Goal: Task Accomplishment & Management: Manage account settings

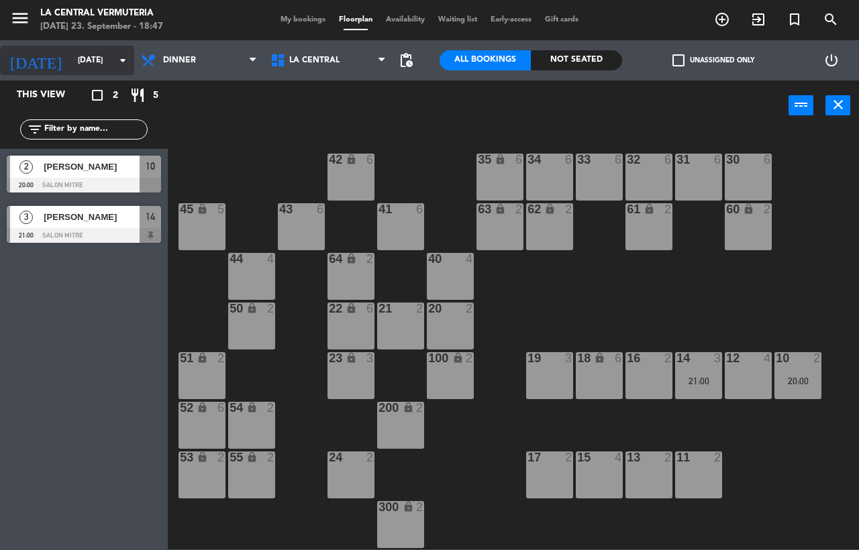
click at [85, 64] on input "[DATE]" at bounding box center [124, 60] width 107 height 23
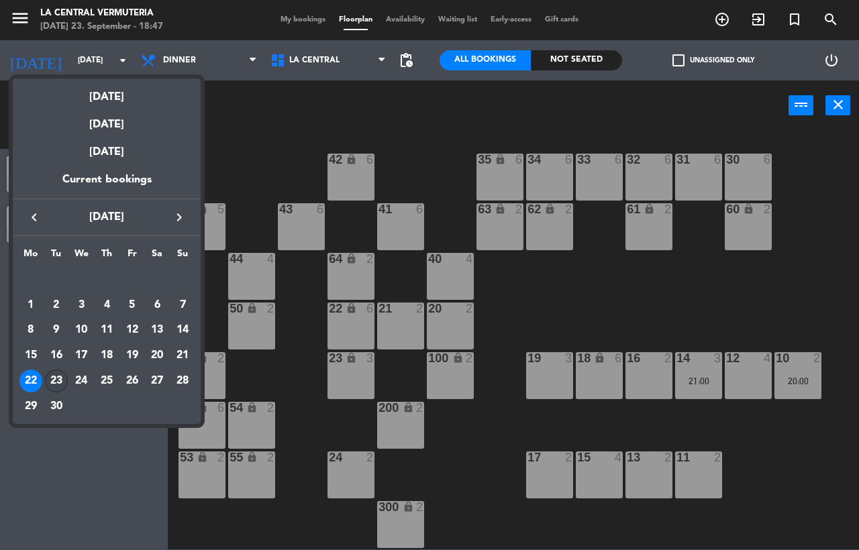
click at [54, 382] on div "23" at bounding box center [56, 381] width 23 height 23
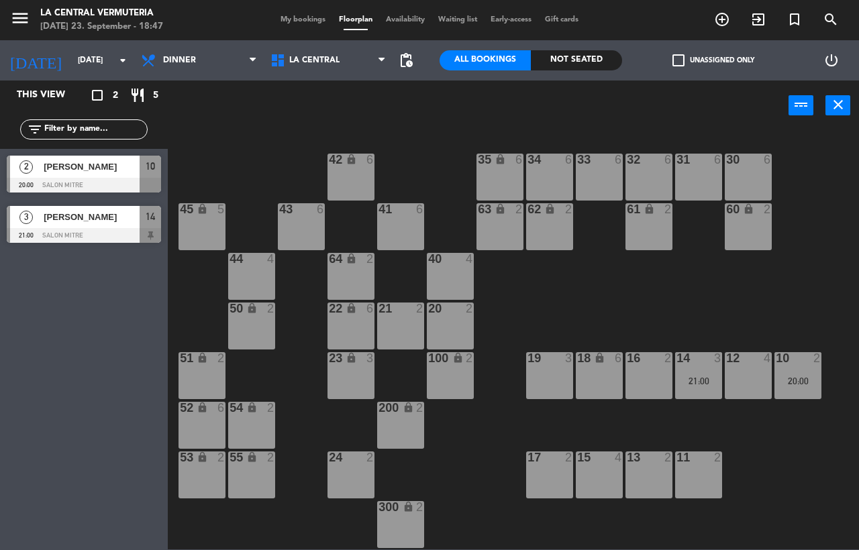
type input "[DATE]"
click at [58, 33] on div "[DATE] 23. September - 19:04" at bounding box center [101, 26] width 123 height 13
click at [71, 59] on input "[DATE]" at bounding box center [124, 60] width 107 height 23
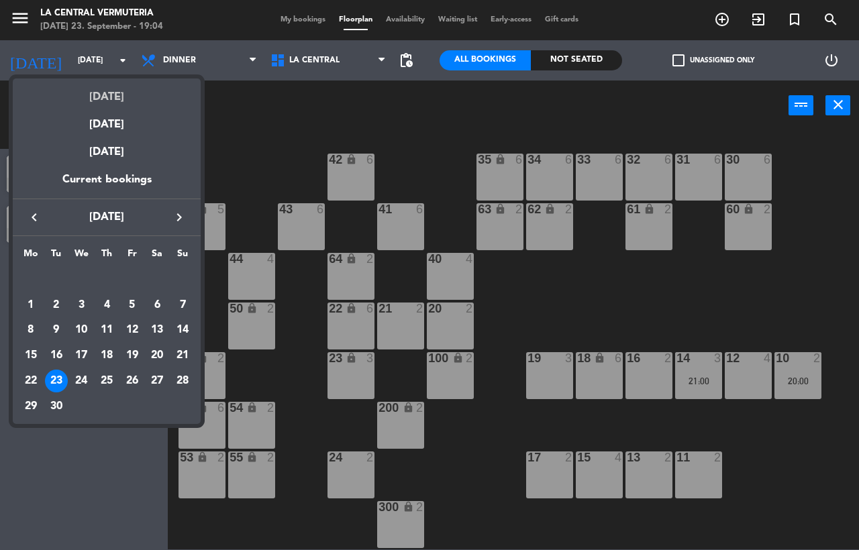
click at [95, 93] on div "[DATE]" at bounding box center [107, 93] width 188 height 28
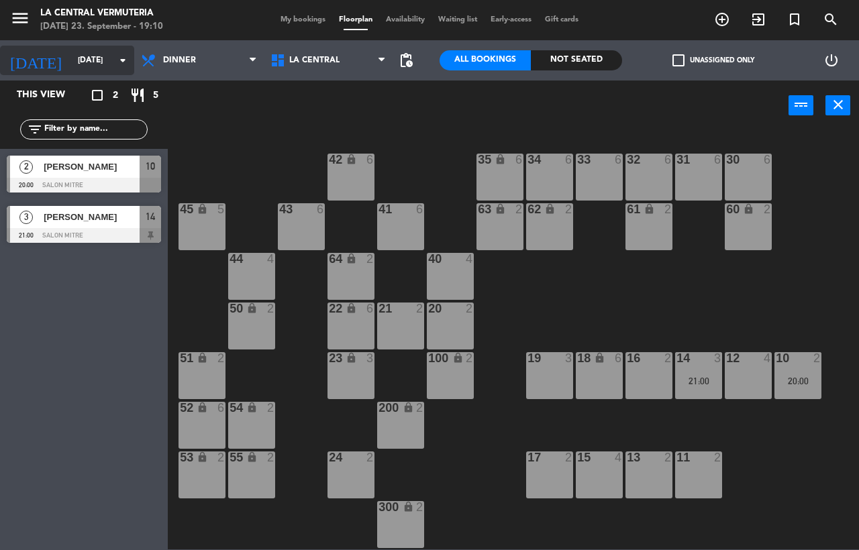
click at [105, 54] on input "[DATE]" at bounding box center [124, 60] width 107 height 23
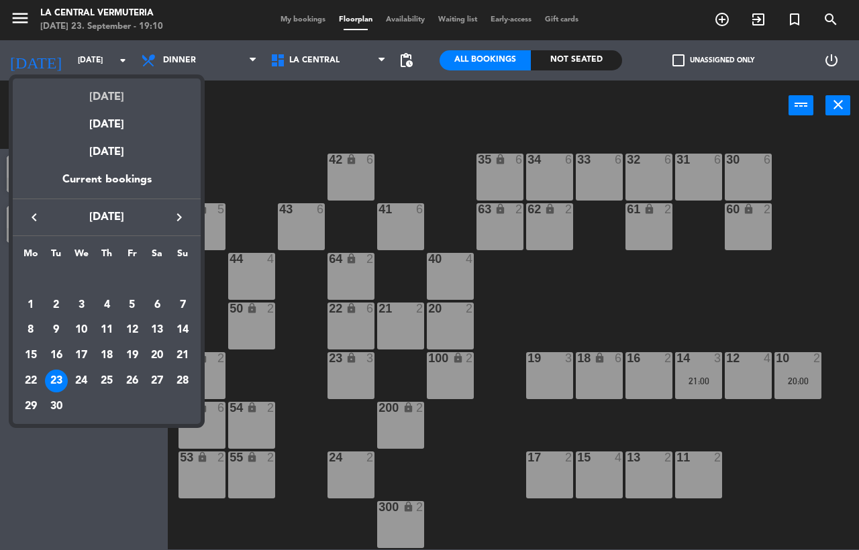
click at [113, 95] on div "[DATE]" at bounding box center [107, 93] width 188 height 28
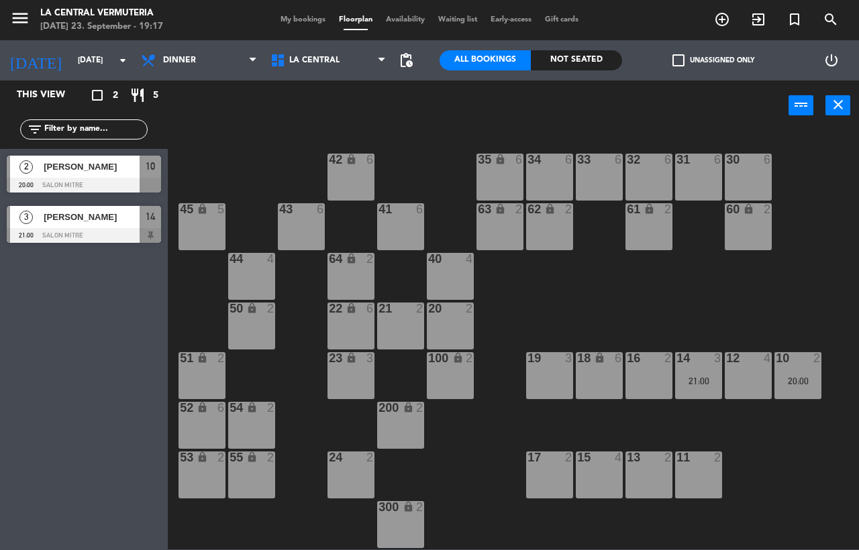
click at [590, 191] on div "33 6" at bounding box center [599, 177] width 47 height 47
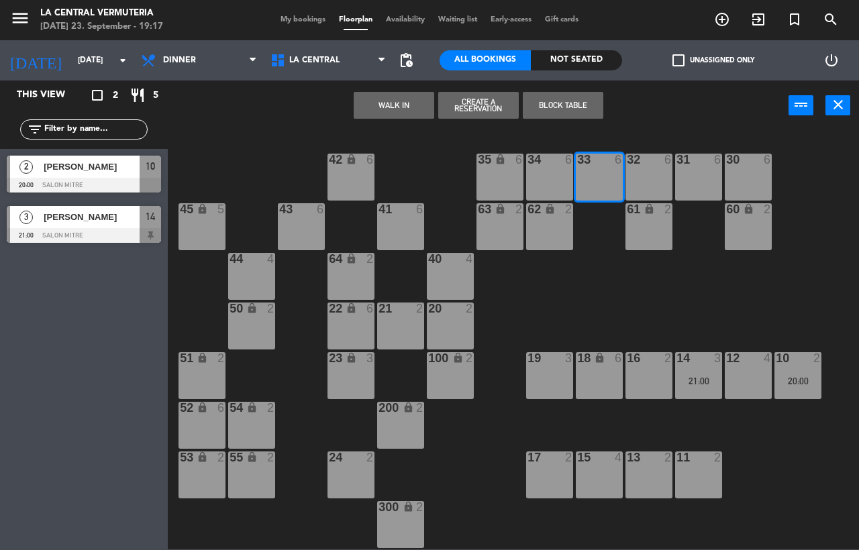
click at [409, 111] on button "WALK IN" at bounding box center [394, 105] width 81 height 27
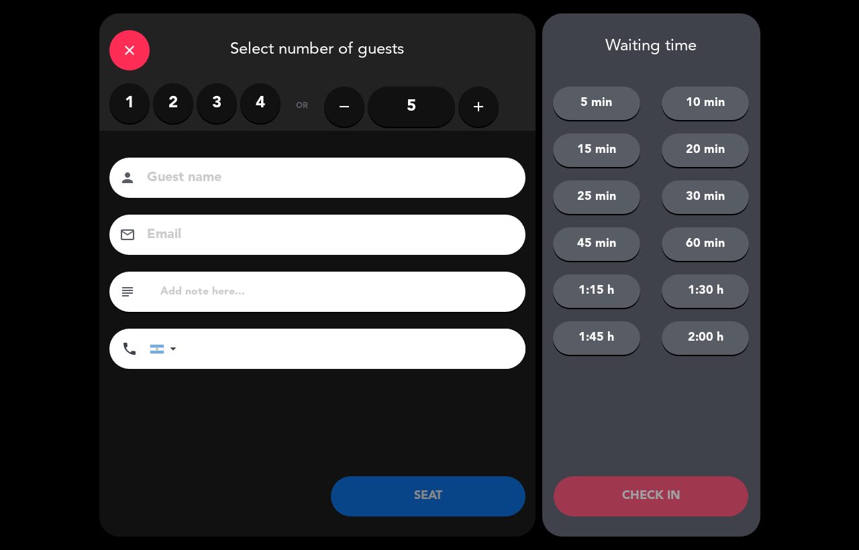
click at [127, 38] on div "close" at bounding box center [129, 50] width 40 height 40
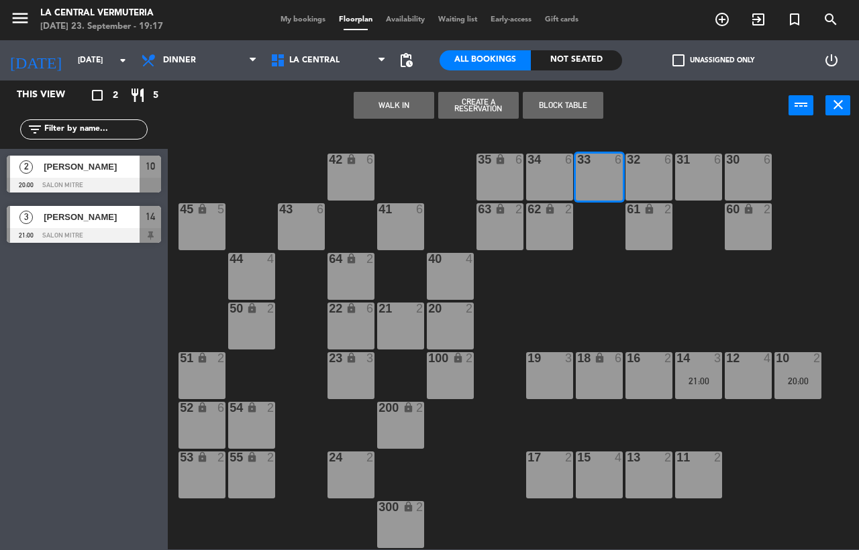
click at [497, 110] on button "Create a Reservation" at bounding box center [478, 105] width 81 height 27
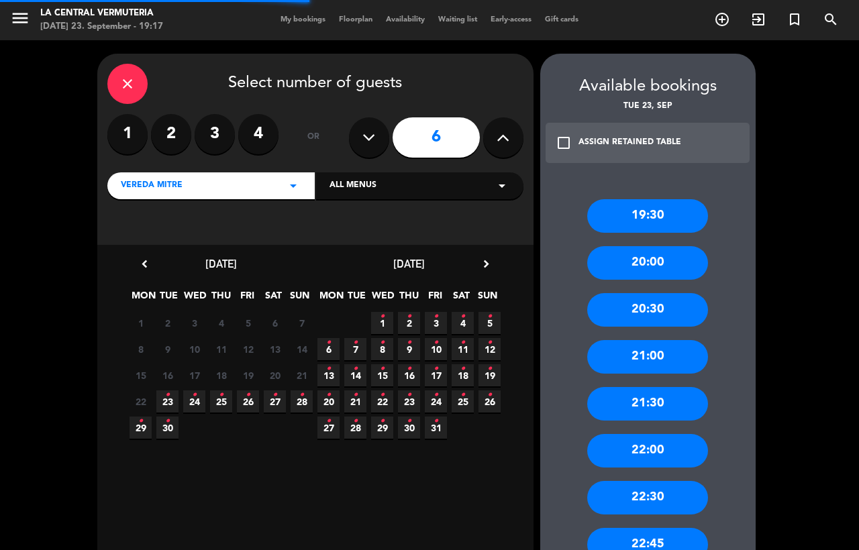
click at [208, 144] on label "3" at bounding box center [215, 134] width 40 height 40
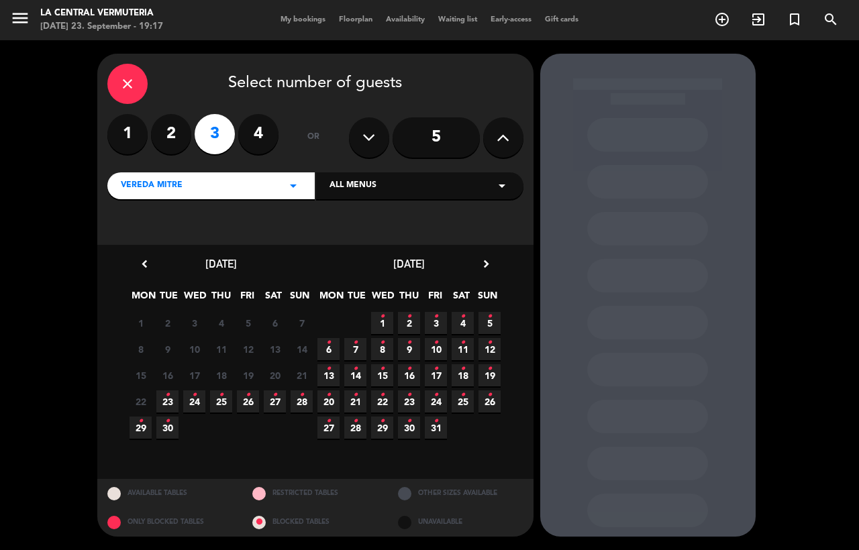
click at [164, 398] on span "23 •" at bounding box center [167, 402] width 22 height 22
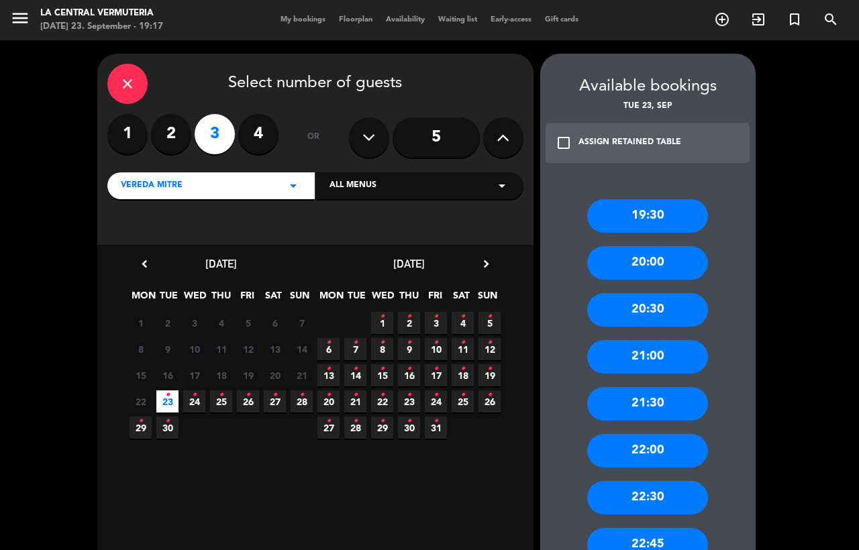
click at [661, 364] on div "21:00" at bounding box center [647, 357] width 121 height 34
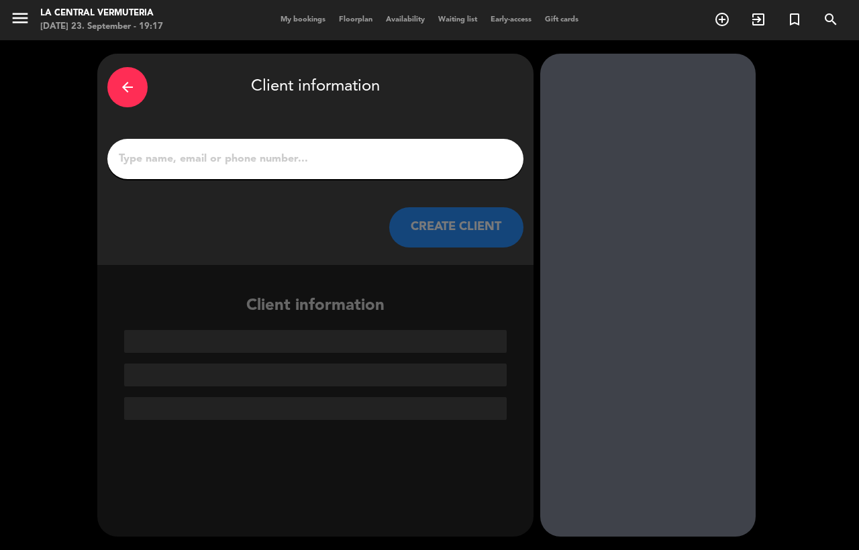
click at [335, 154] on input "1" at bounding box center [315, 159] width 396 height 19
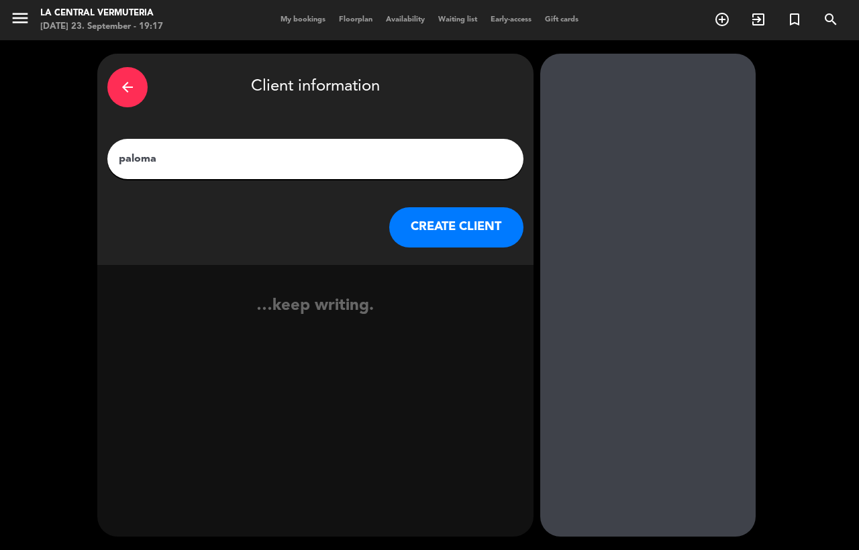
type input "paloma"
click at [448, 222] on button "CREATE CLIENT" at bounding box center [456, 227] width 134 height 40
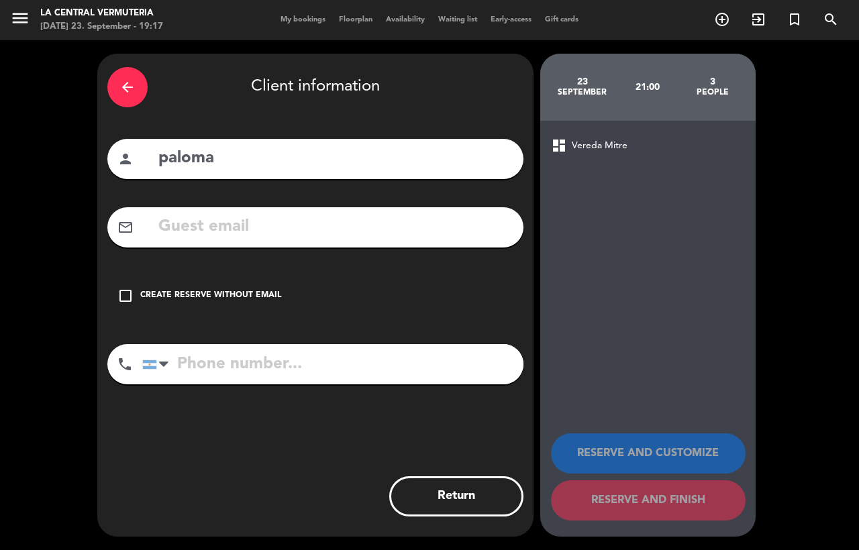
click at [262, 303] on div "check_box_outline_blank Create reserve without email" at bounding box center [315, 296] width 416 height 40
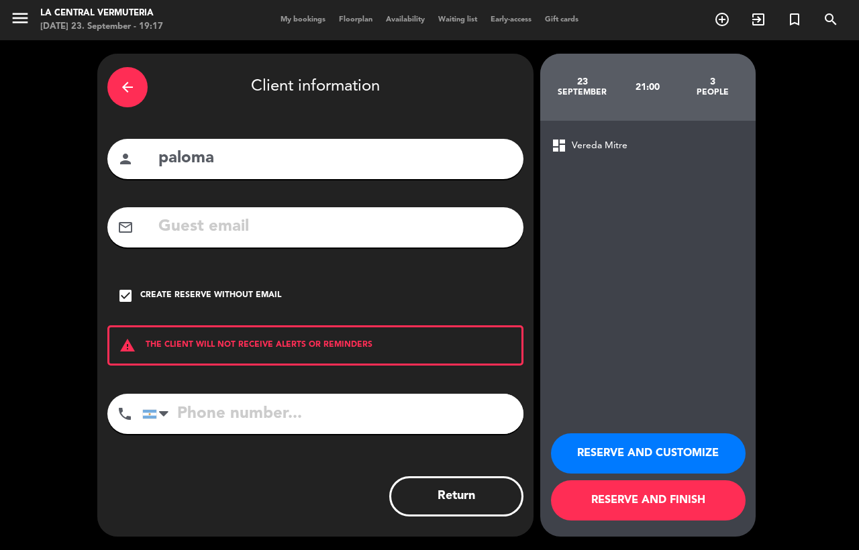
click at [685, 466] on button "RESERVE AND CUSTOMIZE" at bounding box center [648, 453] width 195 height 40
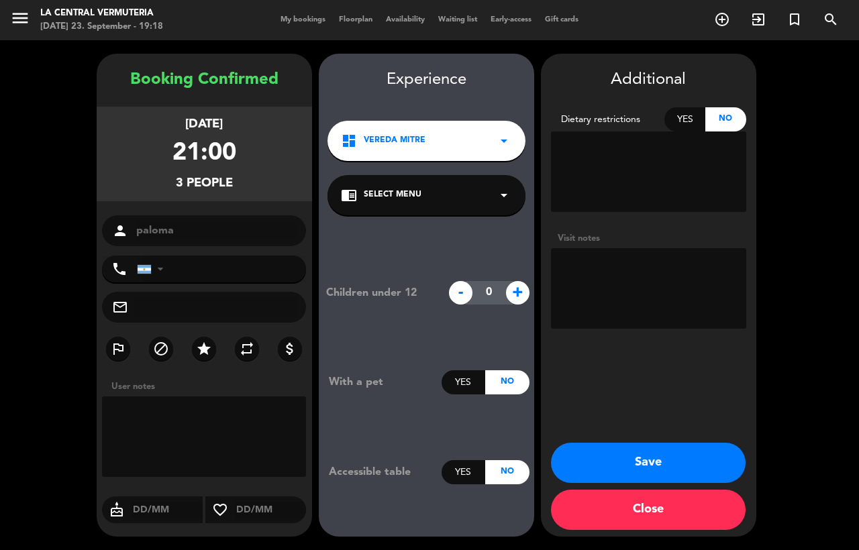
click at [676, 455] on button "Save" at bounding box center [648, 463] width 195 height 40
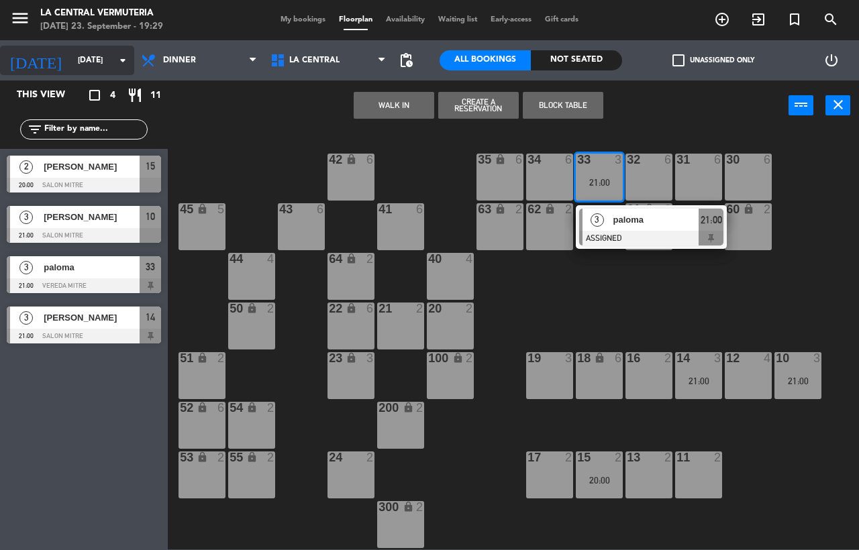
click at [83, 51] on input "[DATE]" at bounding box center [124, 60] width 107 height 23
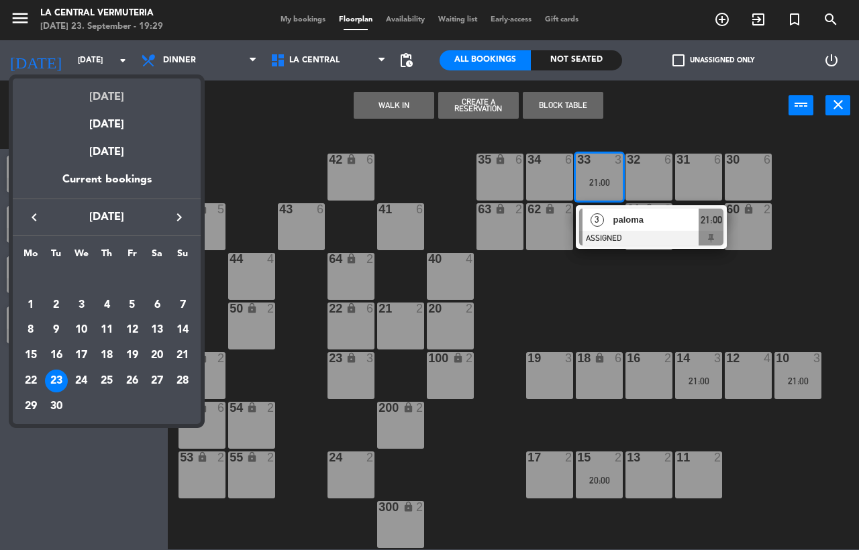
click at [90, 85] on div "[DATE]" at bounding box center [107, 93] width 188 height 28
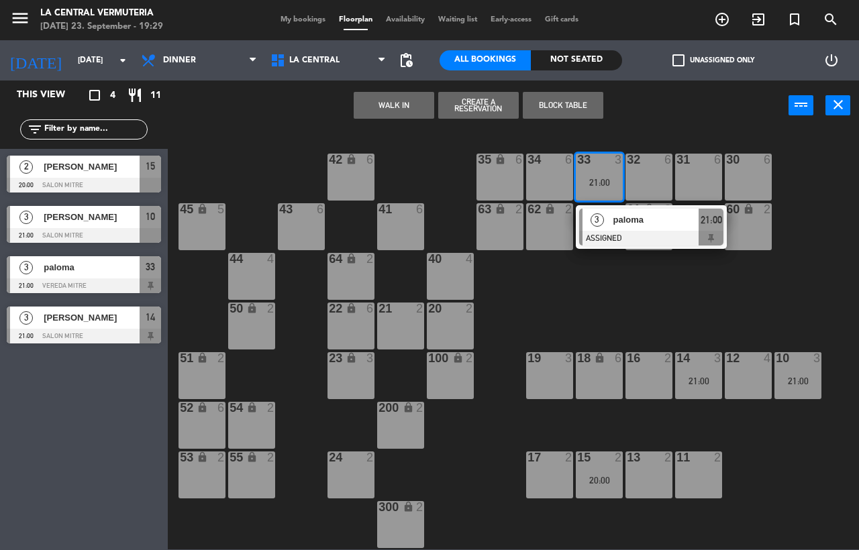
click at [242, 156] on div "42 lock 6 35 lock 6 34 6 33 3 21:00 3 paloma ASSIGNED 21:00 32 6 31 6 30 6 43 6…" at bounding box center [517, 339] width 682 height 419
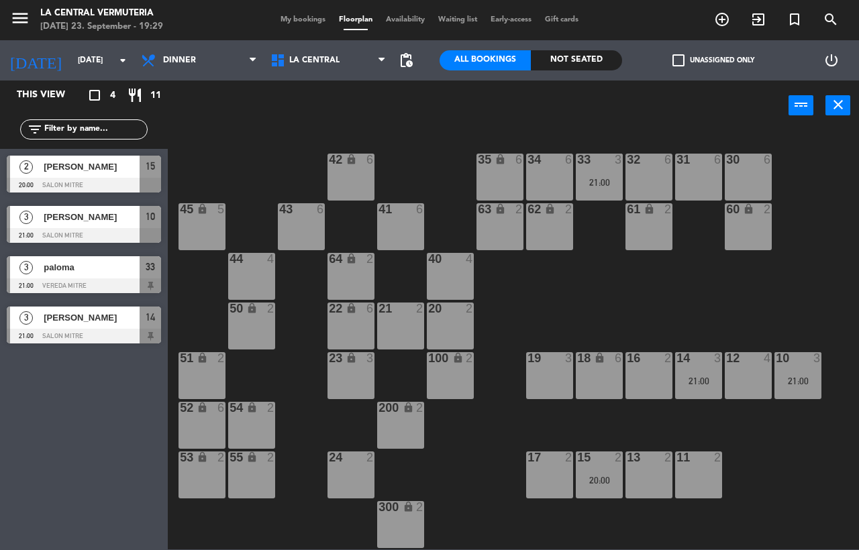
click at [594, 191] on div "33 3 21:00" at bounding box center [599, 177] width 47 height 47
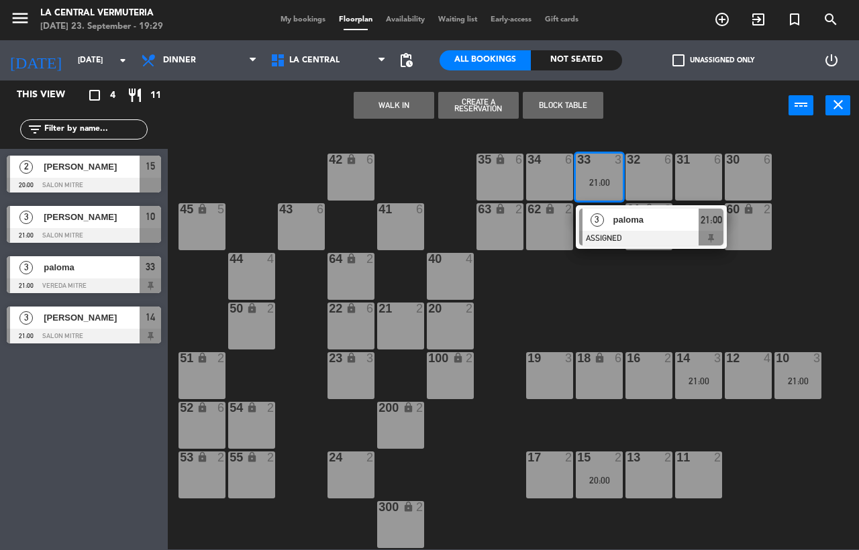
click at [542, 308] on div "42 lock 6 35 lock 6 34 6 33 3 21:00 3 paloma ASSIGNED 21:00 32 6 31 6 30 6 43 6…" at bounding box center [517, 339] width 682 height 419
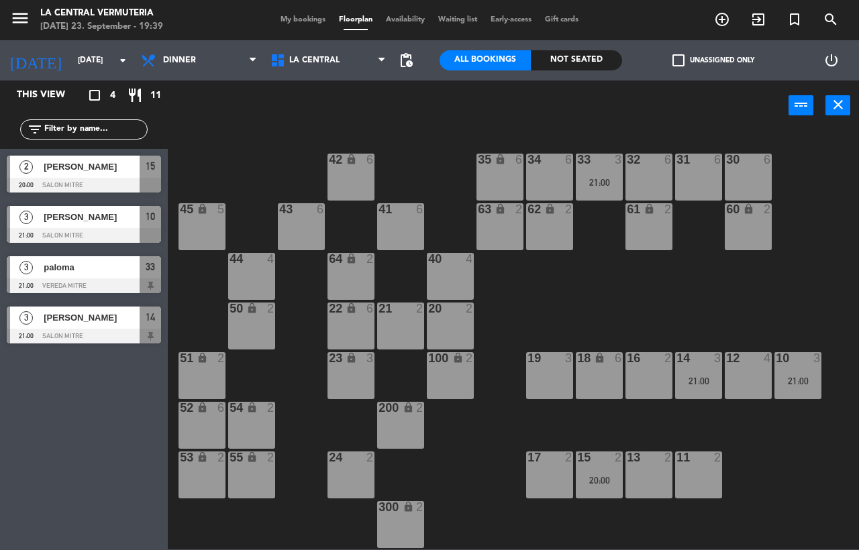
click at [315, 20] on span "My bookings" at bounding box center [303, 19] width 58 height 7
select select "dinner"
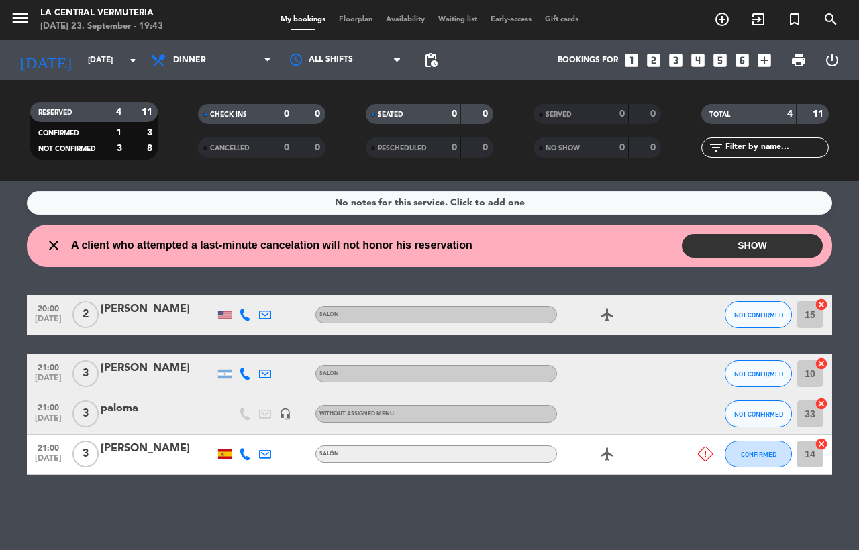
click at [351, 19] on span "Floorplan" at bounding box center [355, 19] width 47 height 7
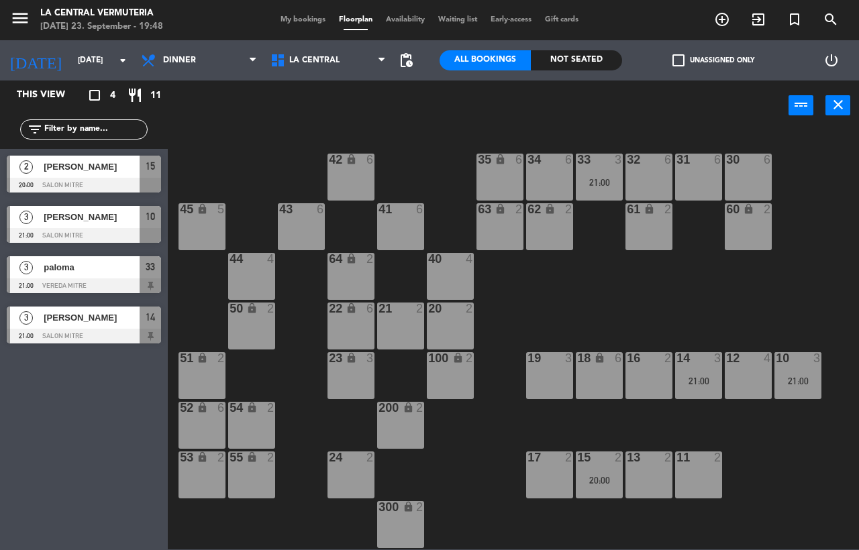
click at [578, 358] on div "18" at bounding box center [577, 358] width 1 height 12
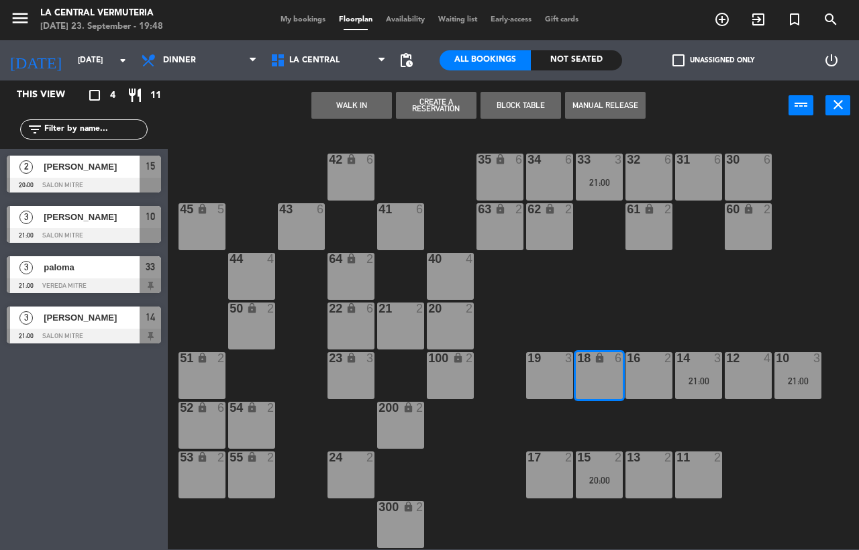
click at [371, 109] on button "WALK IN" at bounding box center [351, 105] width 81 height 27
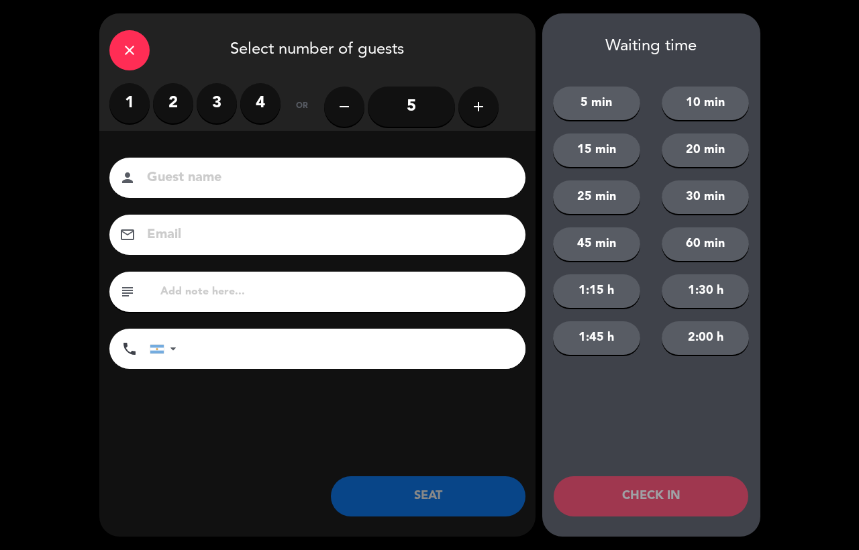
click at [217, 99] on label "3" at bounding box center [217, 103] width 40 height 40
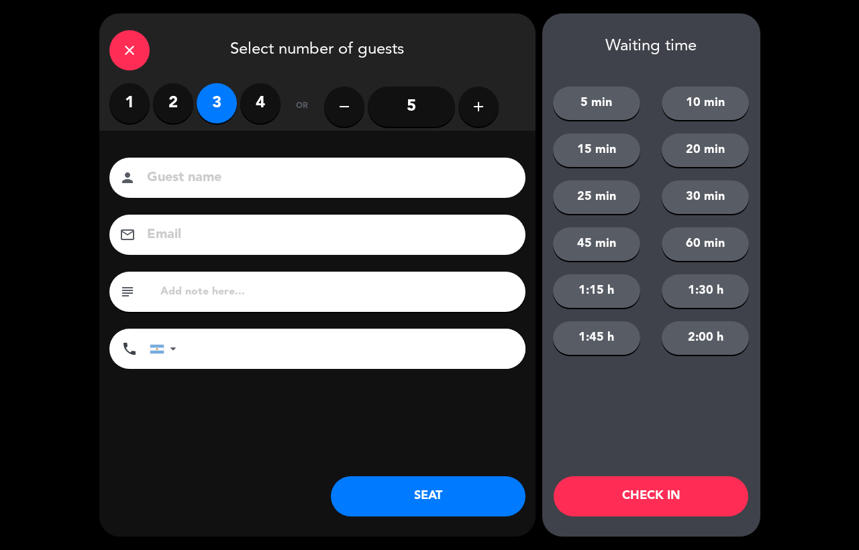
click at [374, 515] on button "SEAT" at bounding box center [428, 496] width 195 height 40
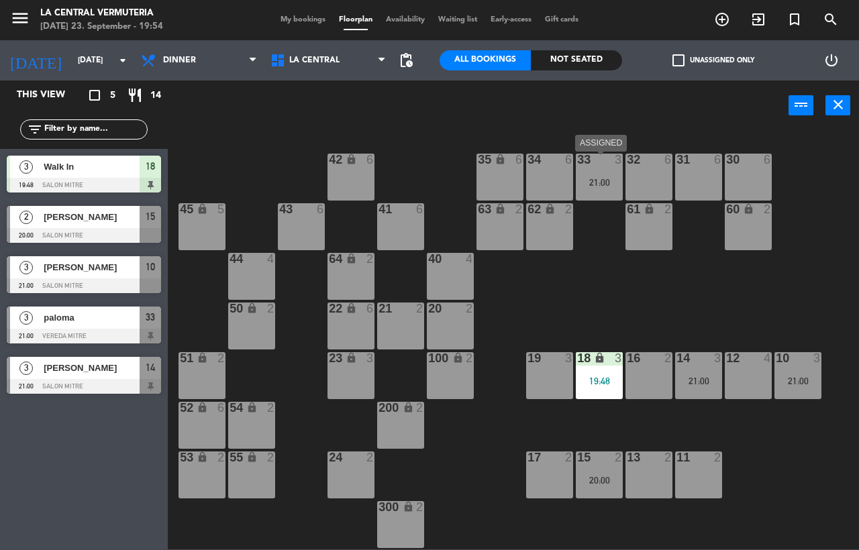
click at [590, 182] on div "21:00" at bounding box center [599, 182] width 47 height 9
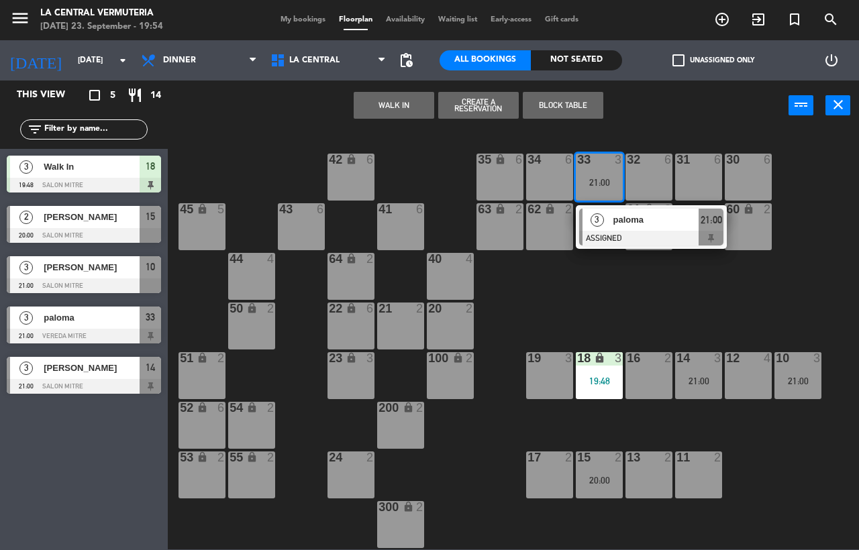
click at [544, 301] on div "42 lock 6 35 lock 6 34 6 33 3 21:00 3 paloma ASSIGNED 21:00 32 6 31 6 30 6 43 6…" at bounding box center [517, 339] width 682 height 419
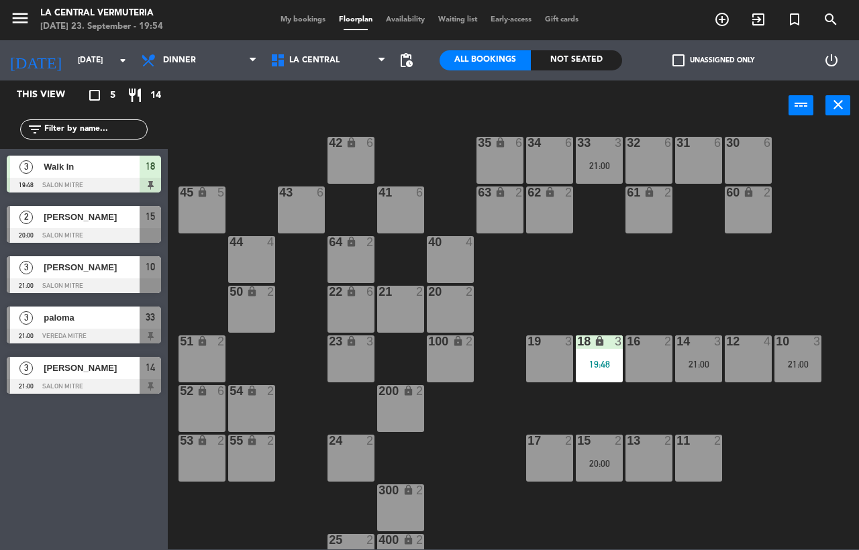
scroll to position [49, 0]
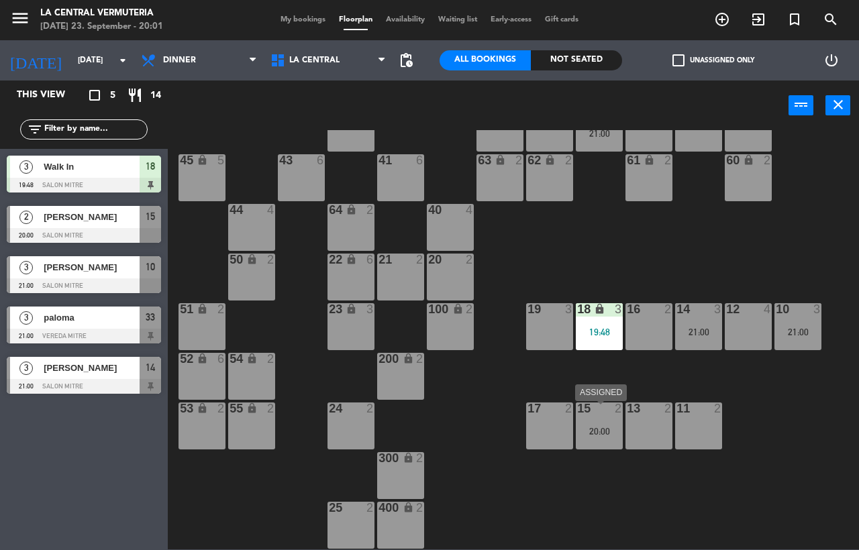
click at [584, 417] on div "15 2 20:00" at bounding box center [599, 426] width 47 height 47
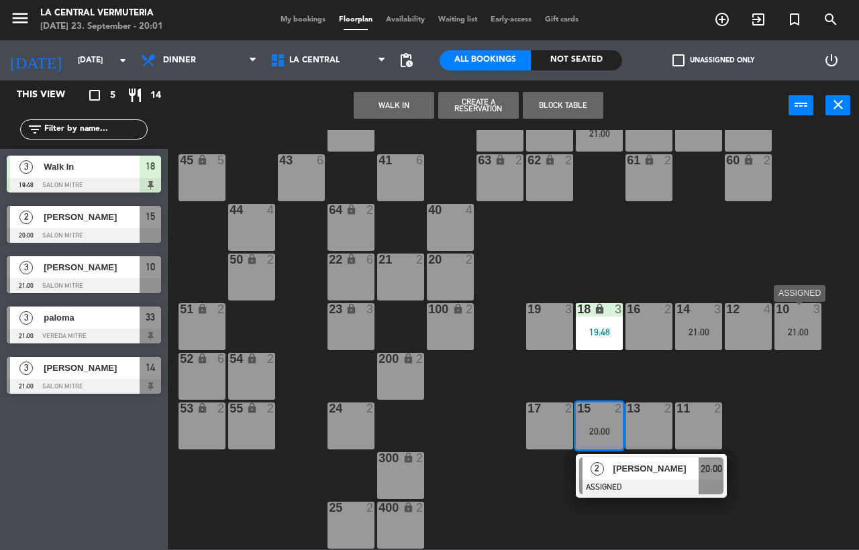
click at [806, 319] on div "10 3 21:00" at bounding box center [797, 326] width 47 height 47
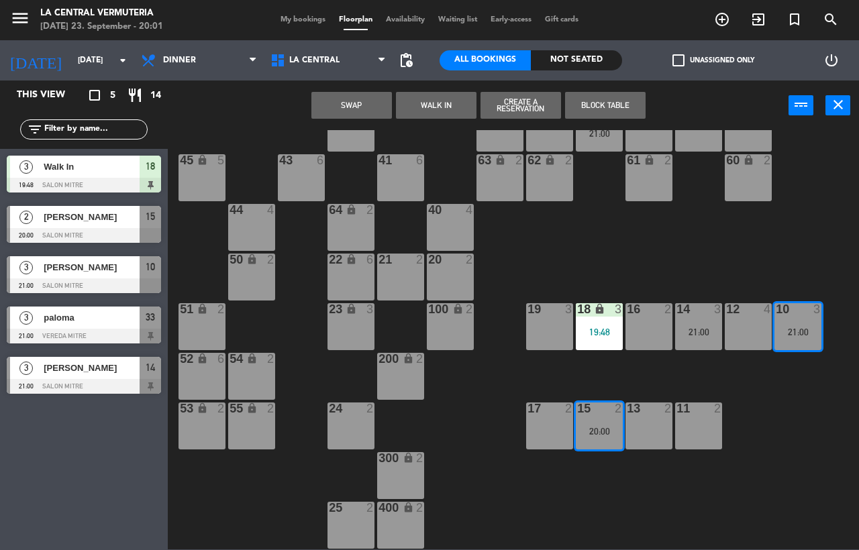
click at [332, 109] on button "Swap" at bounding box center [351, 105] width 81 height 27
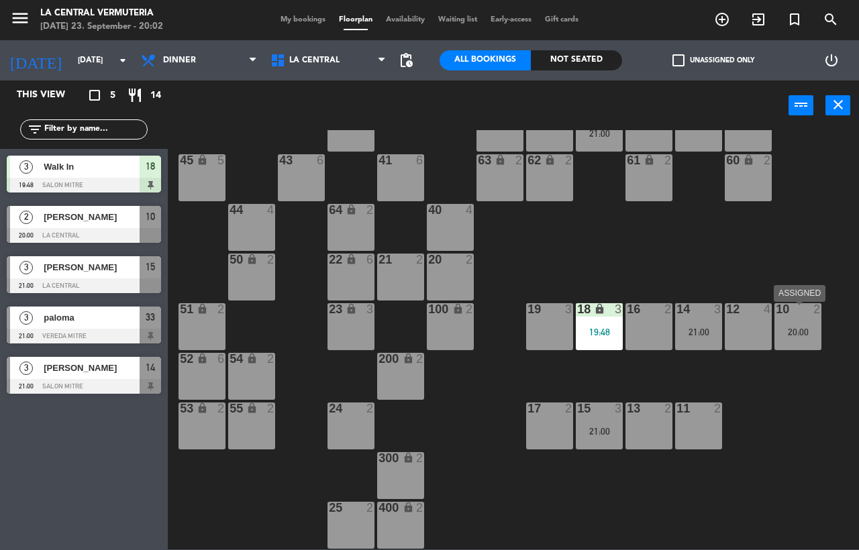
click at [805, 313] on div at bounding box center [798, 309] width 22 height 12
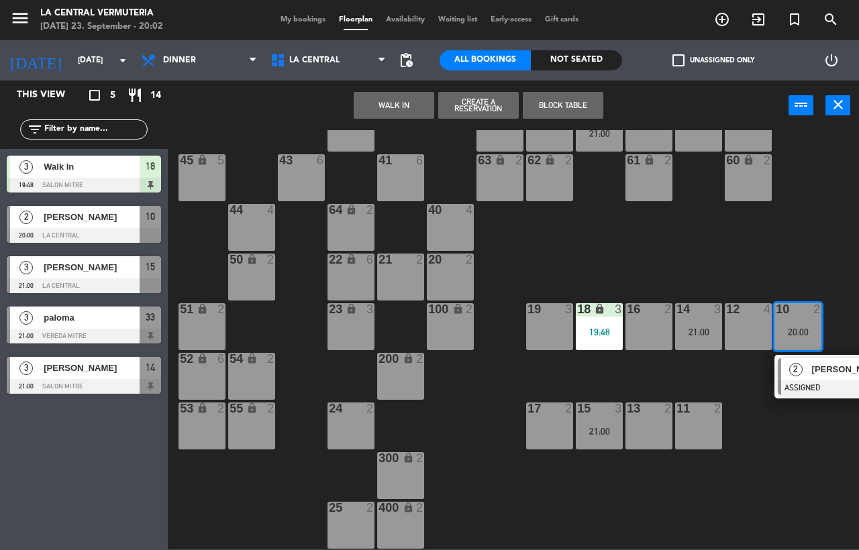
click at [803, 371] on div "2" at bounding box center [795, 369] width 29 height 22
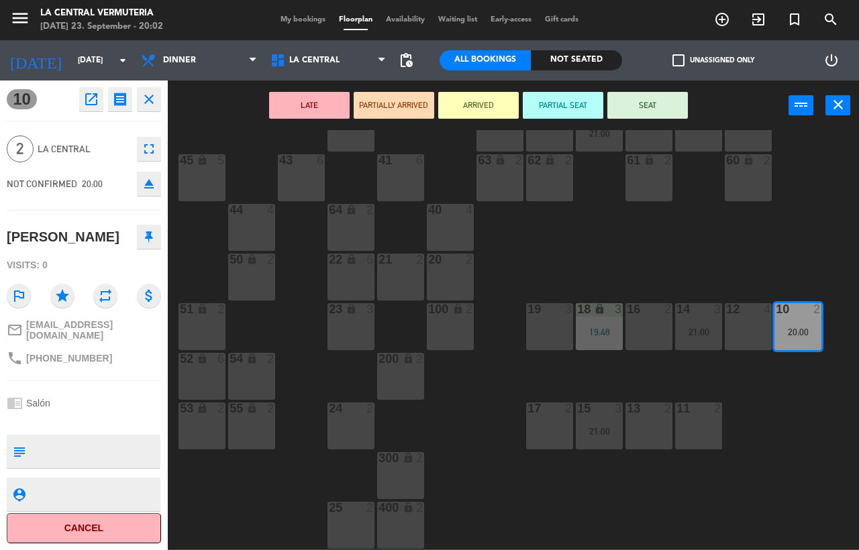
click at [636, 111] on button "SEAT" at bounding box center [647, 105] width 81 height 27
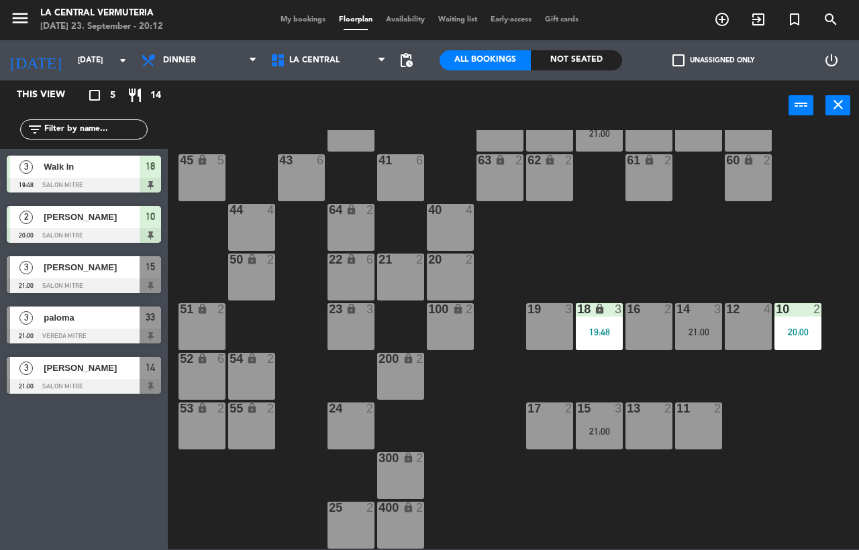
click at [489, 401] on div "42 lock 6 35 lock 6 34 6 33 3 21:00 32 6 31 6 30 6 43 6 41 6 60 lock 2 61 lock …" at bounding box center [517, 339] width 682 height 419
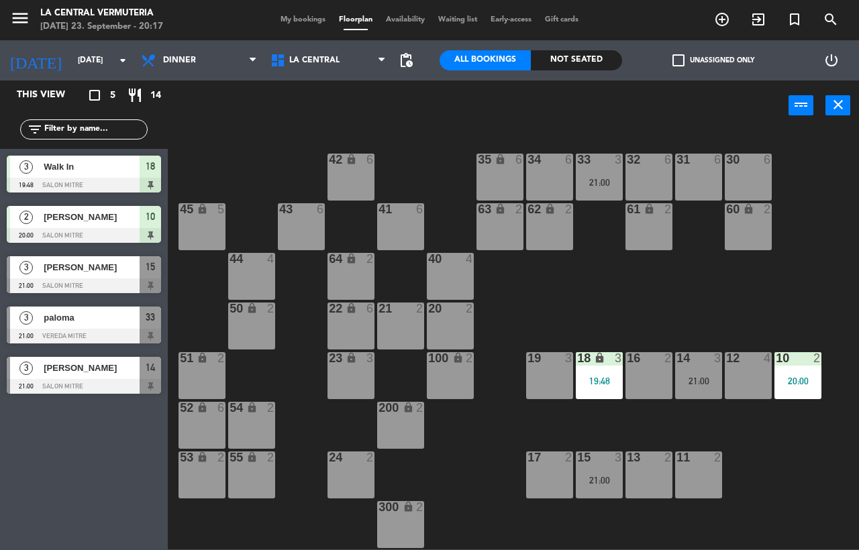
click at [438, 448] on div "42 lock 6 35 lock 6 34 6 33 3 21:00 32 6 31 6 30 6 43 6 41 6 60 lock 2 61 lock …" at bounding box center [517, 339] width 682 height 419
click at [594, 154] on div "42 lock 6 35 lock 6 34 6 33 3 21:00 32 6 31 6 30 6 43 6 41 6 60 lock 2 61 lock …" at bounding box center [517, 339] width 682 height 419
click at [597, 318] on div "42 lock 6 35 lock 6 34 6 33 3 21:00 32 6 31 6 30 6 43 6 41 6 60 lock 2 61 lock …" at bounding box center [517, 339] width 682 height 419
click at [714, 395] on div "14 3 21:00" at bounding box center [698, 375] width 47 height 47
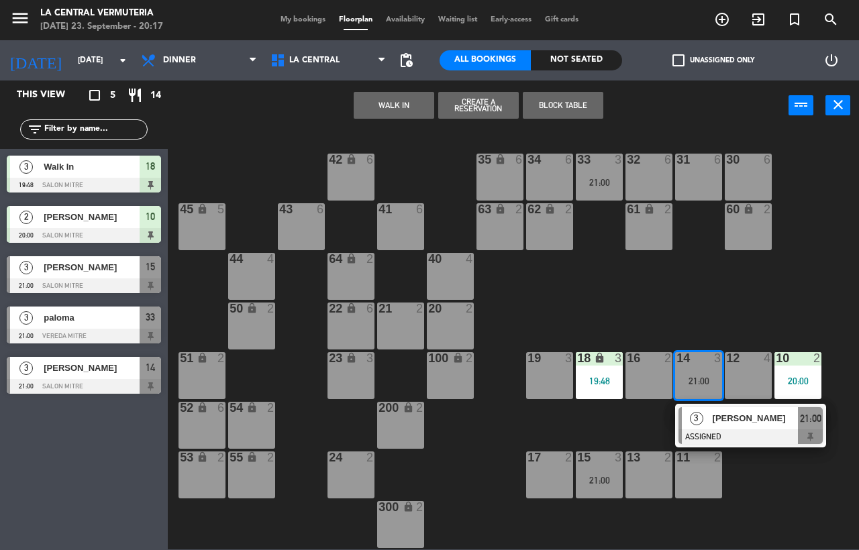
click at [621, 429] on div "42 lock 6 35 lock 6 34 6 33 3 21:00 32 6 31 6 30 6 43 6 41 6 60 lock 2 61 lock …" at bounding box center [517, 339] width 682 height 419
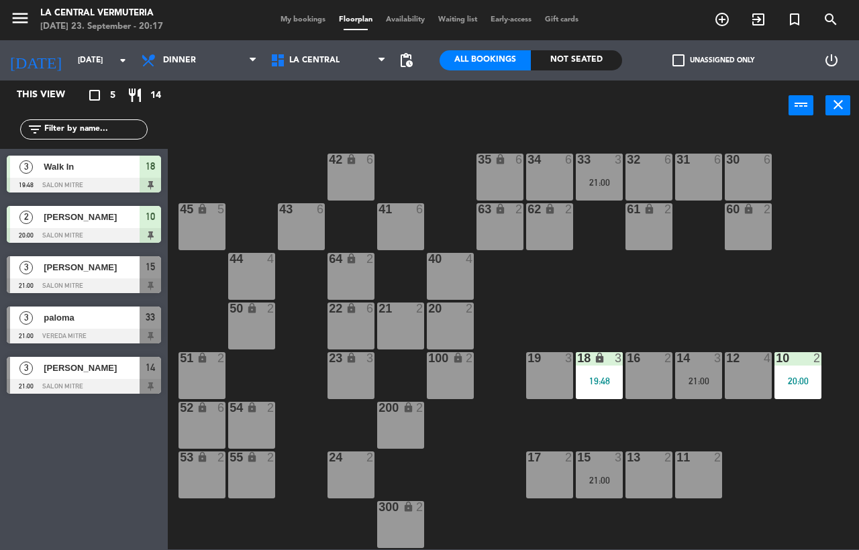
click at [597, 472] on div "15 3 21:00" at bounding box center [599, 475] width 47 height 47
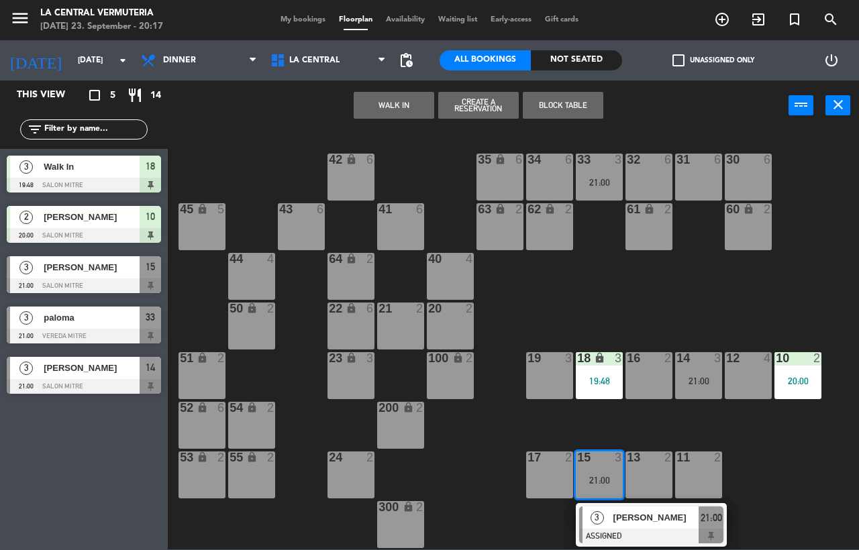
click at [504, 526] on div "42 lock 6 35 lock 6 34 6 33 3 21:00 32 6 31 6 30 6 43 6 41 6 60 lock 2 61 lock …" at bounding box center [517, 339] width 682 height 419
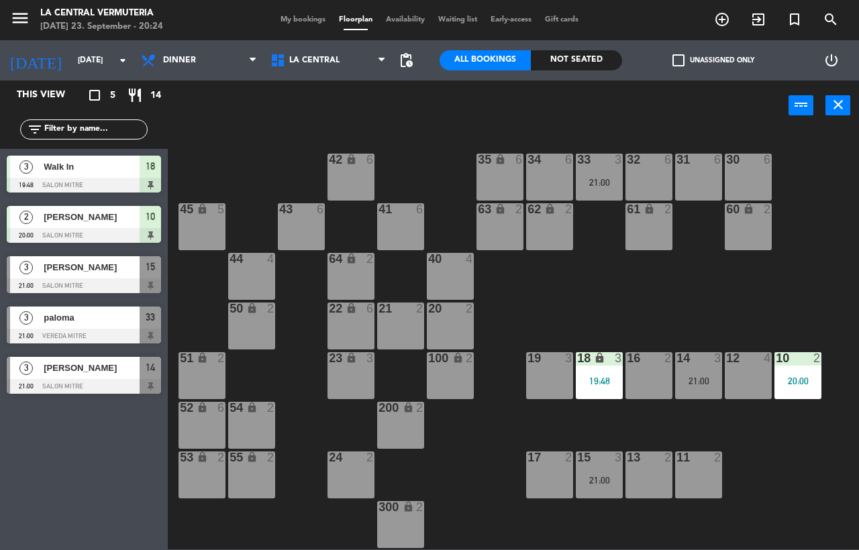
click at [470, 443] on div "42 lock 6 35 lock 6 34 6 33 3 21:00 32 6 31 6 30 6 43 6 41 6 60 lock 2 61 lock …" at bounding box center [517, 339] width 682 height 419
click at [707, 376] on div "21:00" at bounding box center [698, 380] width 47 height 9
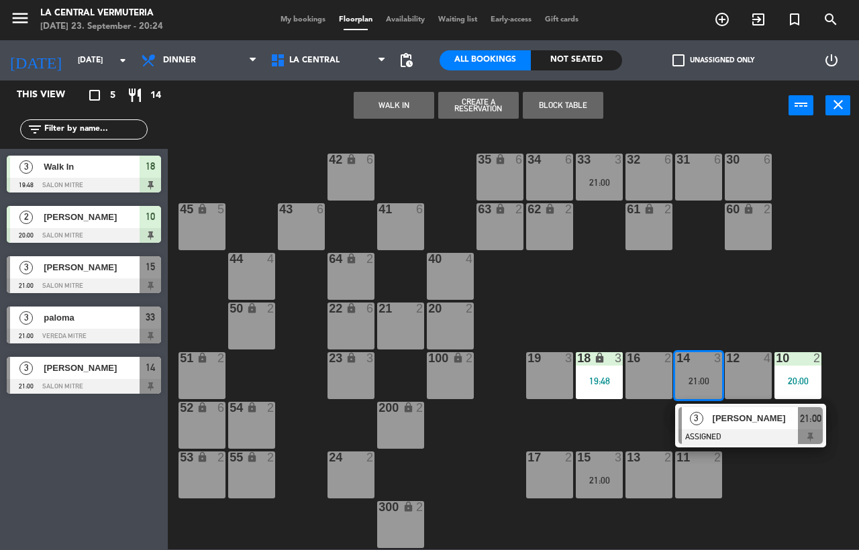
drag, startPoint x: 487, startPoint y: 443, endPoint x: 76, endPoint y: 13, distance: 594.2
click at [480, 445] on div "42 lock 6 35 lock 6 34 6 33 3 21:00 32 6 31 6 30 6 43 6 41 6 60 lock 2 61 lock …" at bounding box center [517, 339] width 682 height 419
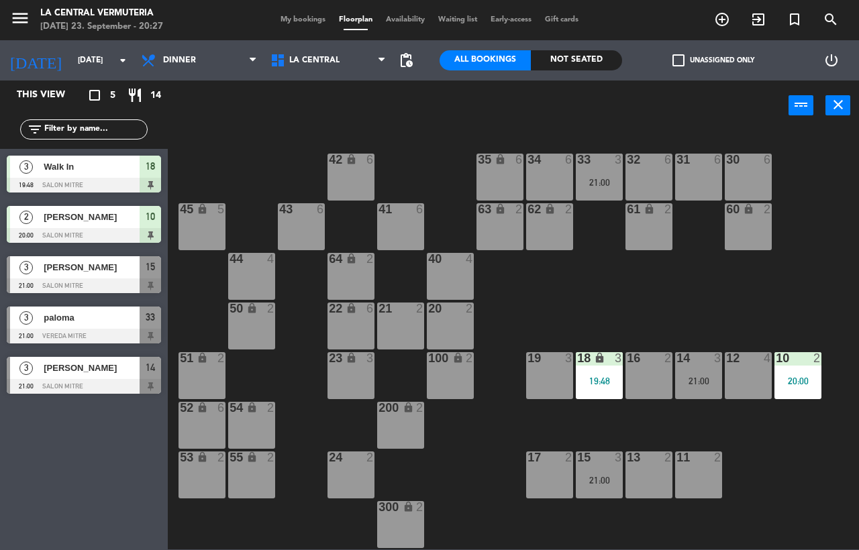
click at [556, 274] on div "42 lock 6 35 lock 6 34 6 33 3 21:00 32 6 31 6 30 6 43 6 41 6 60 lock 2 61 lock …" at bounding box center [517, 339] width 682 height 419
click at [721, 392] on div "14 3 21:00" at bounding box center [698, 375] width 47 height 47
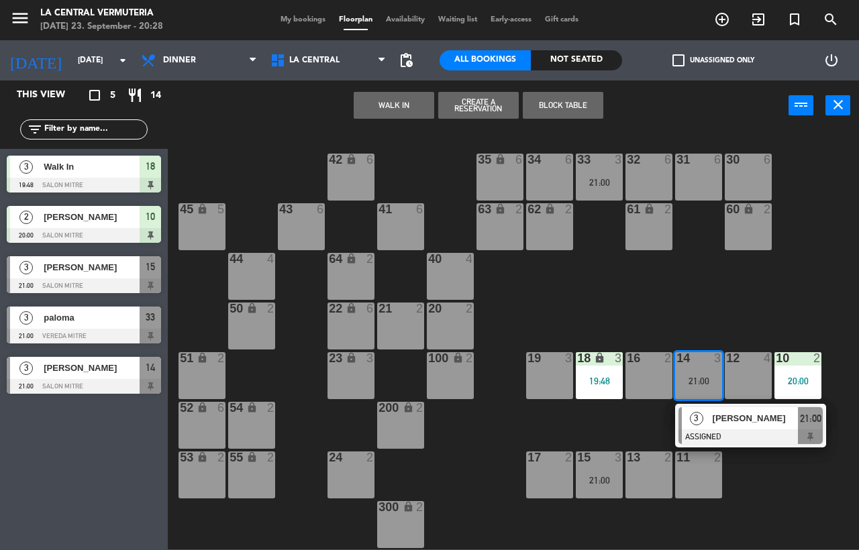
click at [634, 421] on div "42 lock 6 35 lock 6 34 6 33 3 21:00 32 6 31 6 30 6 43 6 41 6 60 lock 2 61 lock …" at bounding box center [517, 339] width 682 height 419
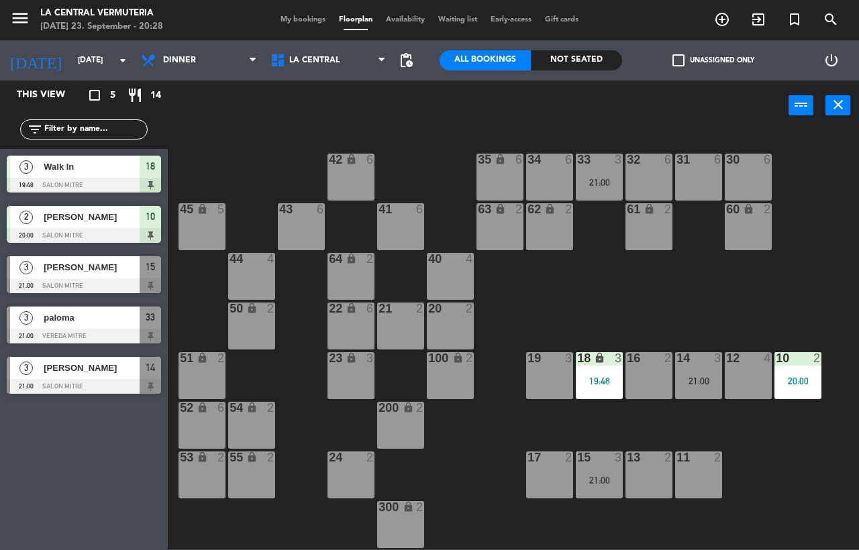
click at [604, 480] on div "21:00" at bounding box center [599, 480] width 47 height 9
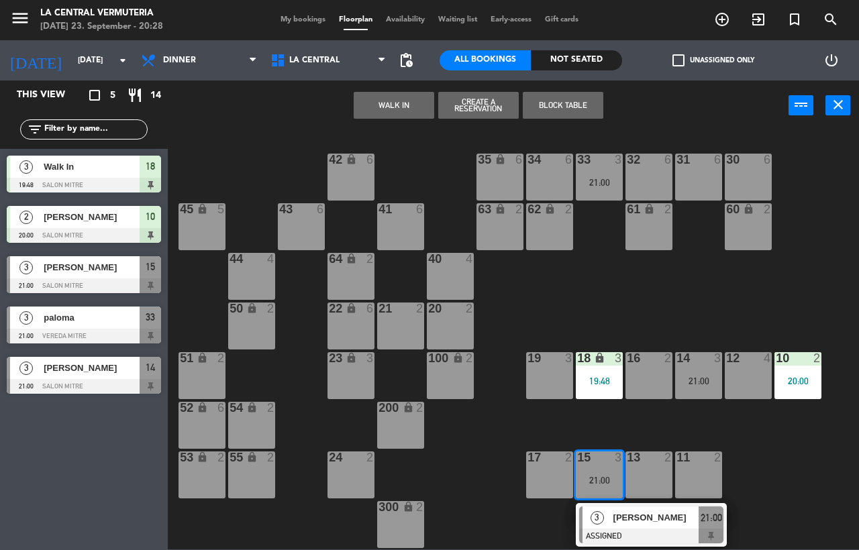
click at [421, 479] on div "42 lock 6 35 lock 6 34 6 33 3 21:00 32 6 31 6 30 6 43 6 41 6 60 lock 2 61 lock …" at bounding box center [517, 339] width 682 height 419
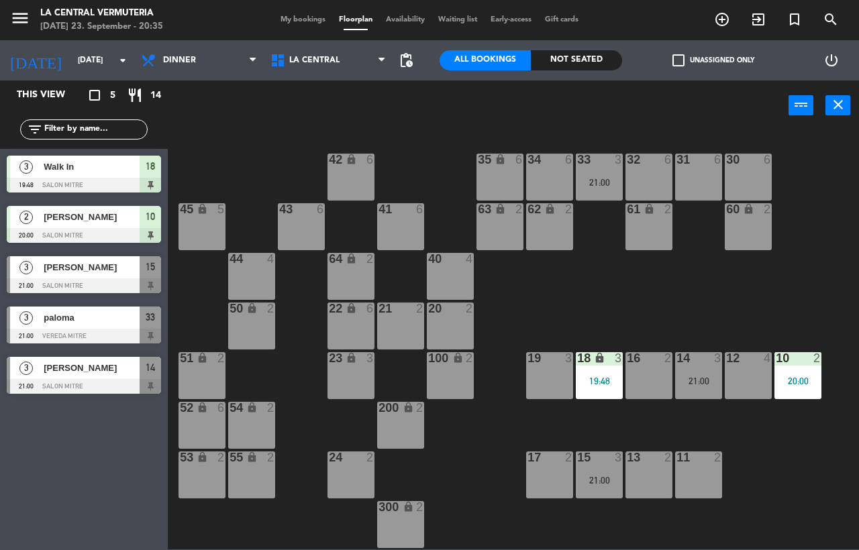
click at [487, 413] on div "42 lock 6 35 lock 6 34 6 33 3 21:00 32 6 31 6 30 6 43 6 41 6 60 lock 2 61 lock …" at bounding box center [517, 339] width 682 height 419
click at [316, 390] on div "42 lock 6 35 lock 6 34 6 33 3 21:00 32 6 31 6 30 6 43 6 41 6 60 lock 2 61 lock …" at bounding box center [517, 339] width 682 height 419
click at [285, 378] on div "42 lock 6 35 lock 6 34 6 33 3 21:00 32 6 31 6 30 6 43 6 41 6 60 lock 2 61 lock …" at bounding box center [517, 339] width 682 height 419
click at [734, 366] on div "12 4" at bounding box center [748, 358] width 47 height 13
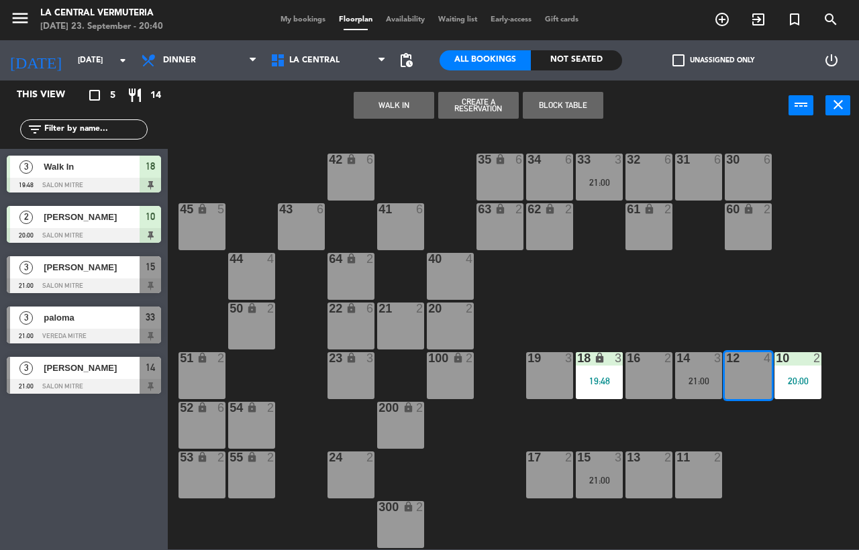
click at [476, 103] on button "Create a Reservation" at bounding box center [478, 105] width 81 height 27
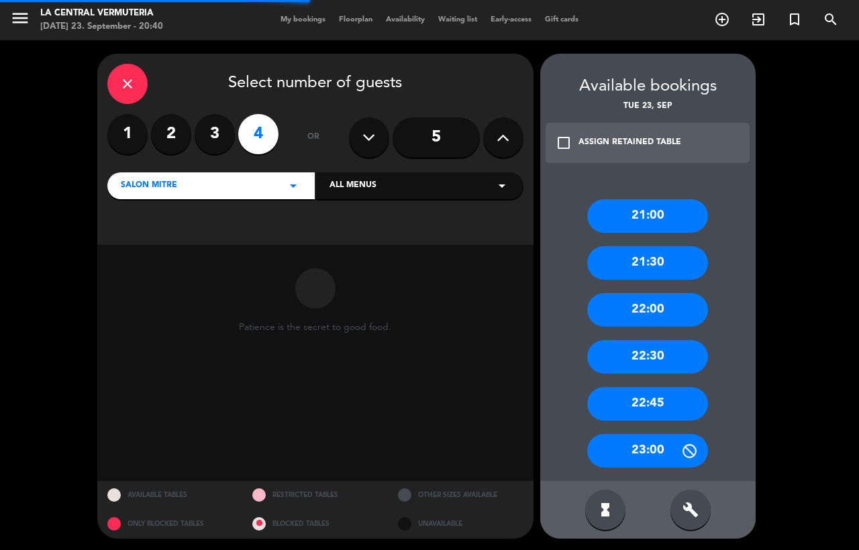
click at [130, 78] on icon "close" at bounding box center [127, 84] width 16 height 16
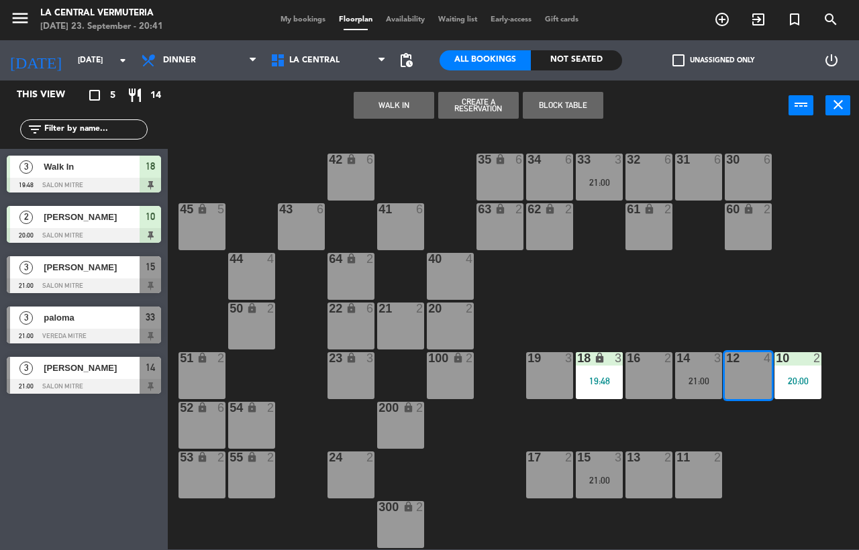
click at [405, 107] on button "WALK IN" at bounding box center [394, 105] width 81 height 27
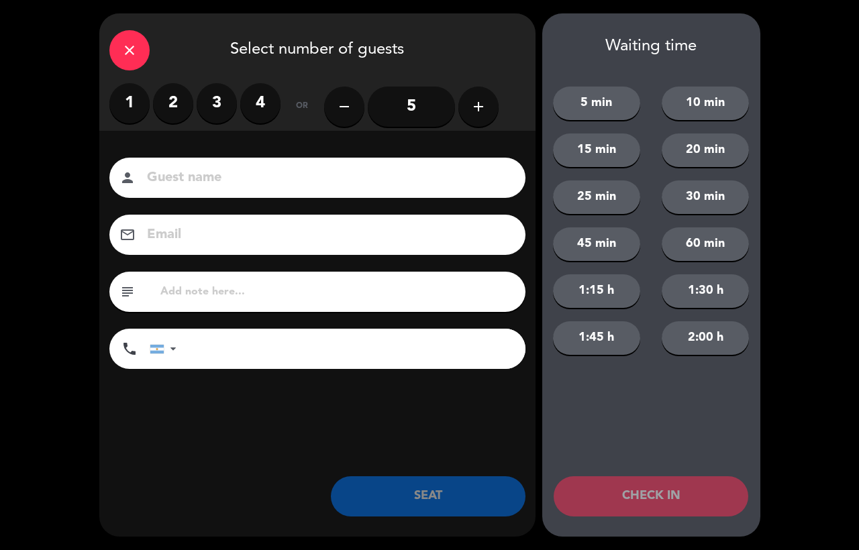
click at [421, 117] on input "5" at bounding box center [411, 107] width 87 height 40
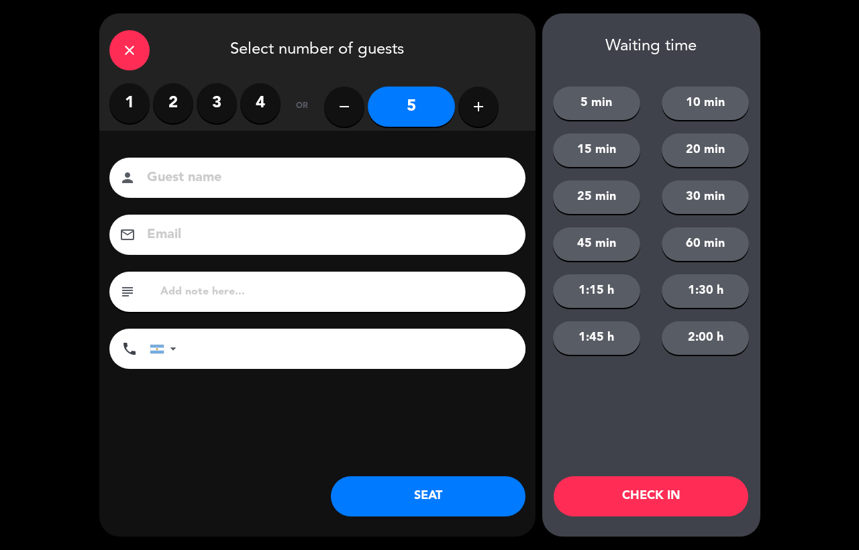
click at [450, 507] on button "SEAT" at bounding box center [428, 496] width 195 height 40
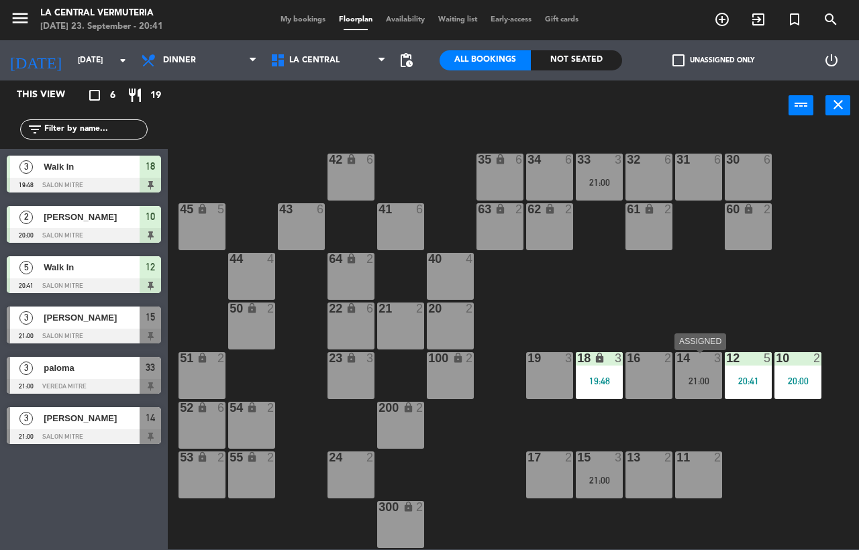
drag, startPoint x: 711, startPoint y: 393, endPoint x: 721, endPoint y: 396, distance: 10.4
click at [721, 396] on div "14 3 21:00" at bounding box center [698, 375] width 47 height 47
click at [539, 447] on div "42 lock 6 35 lock 6 34 6 33 3 21:00 32 6 31 6 30 6 43 6 41 6 60 lock 2 61 lock …" at bounding box center [517, 339] width 682 height 419
click at [583, 174] on div "33 3 21:00" at bounding box center [599, 177] width 47 height 47
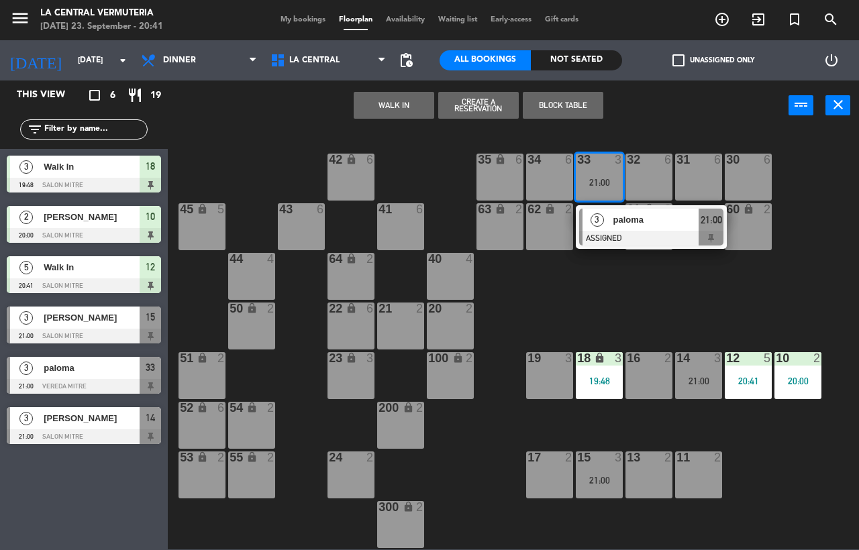
click at [543, 288] on div "42 lock 6 35 lock 6 34 6 33 3 21:00 3 paloma ASSIGNED 21:00 32 6 31 6 30 6 43 6…" at bounding box center [517, 339] width 682 height 419
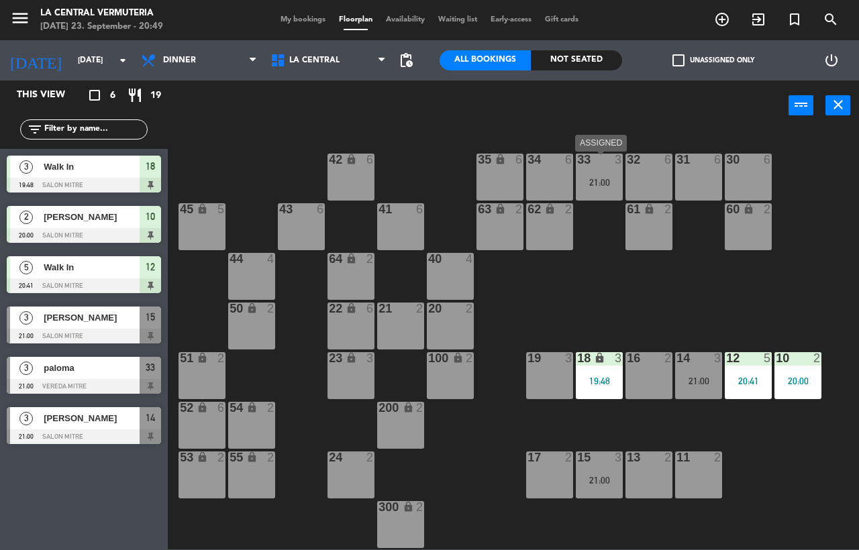
click at [587, 181] on div "21:00" at bounding box center [599, 182] width 47 height 9
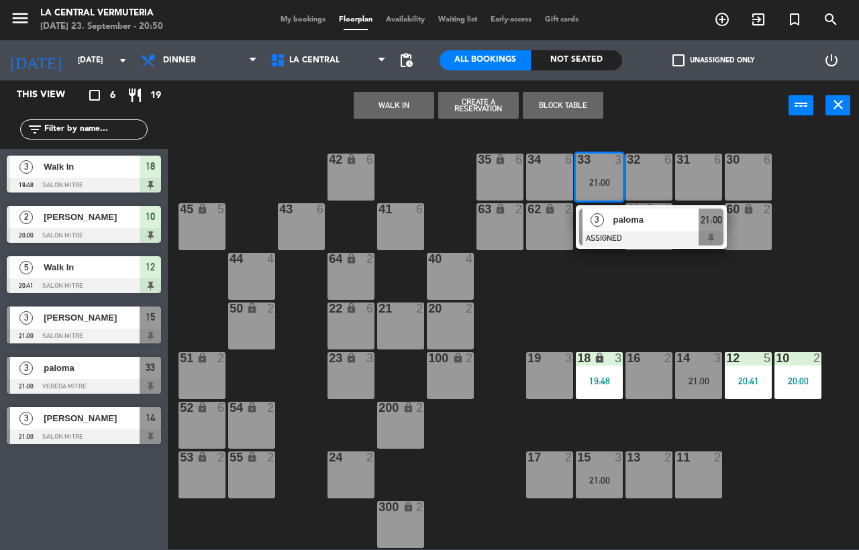
click at [579, 285] on div "42 lock 6 35 lock 6 34 6 33 3 21:00 3 paloma ASSIGNED 21:00 32 6 31 6 30 6 43 6…" at bounding box center [517, 339] width 682 height 419
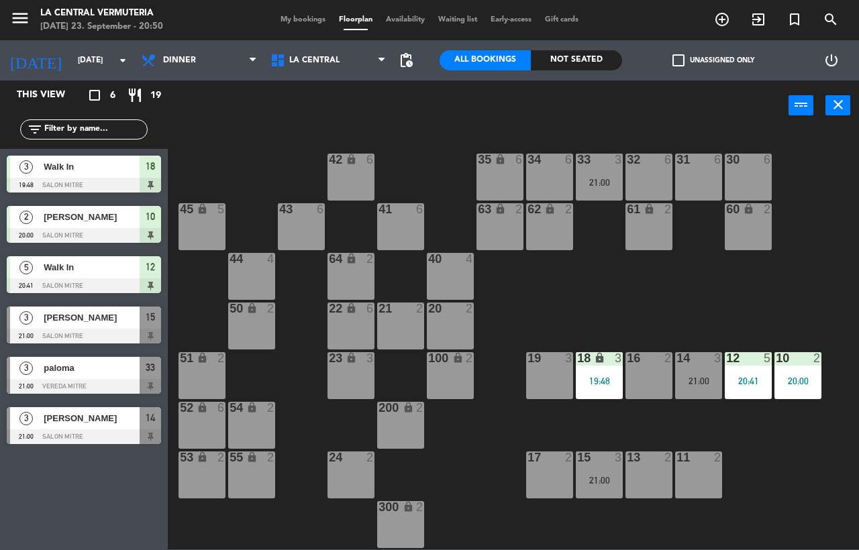
click at [225, 287] on div "42 lock 6 35 lock 6 34 6 33 3 21:00 32 6 31 6 30 6 43 6 41 6 60 lock 2 61 lock …" at bounding box center [517, 339] width 682 height 419
click at [512, 373] on div "42 lock 6 35 lock 6 34 6 33 3 21:00 32 6 31 6 30 6 43 6 41 6 60 lock 2 61 lock …" at bounding box center [517, 339] width 682 height 419
click at [701, 370] on div "14 3 21:00" at bounding box center [698, 375] width 47 height 47
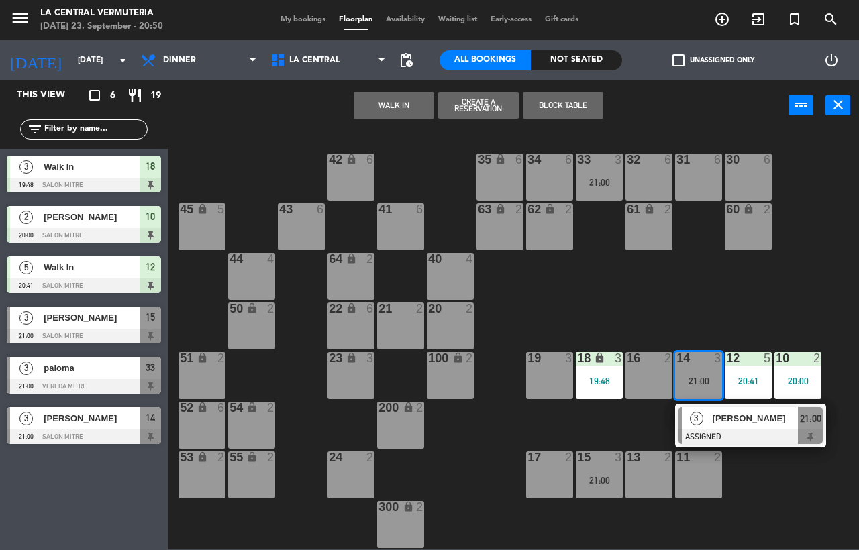
click at [608, 410] on div "42 lock 6 35 lock 6 34 6 33 3 21:00 32 6 31 6 30 6 43 6 41 6 60 lock 2 61 lock …" at bounding box center [517, 339] width 682 height 419
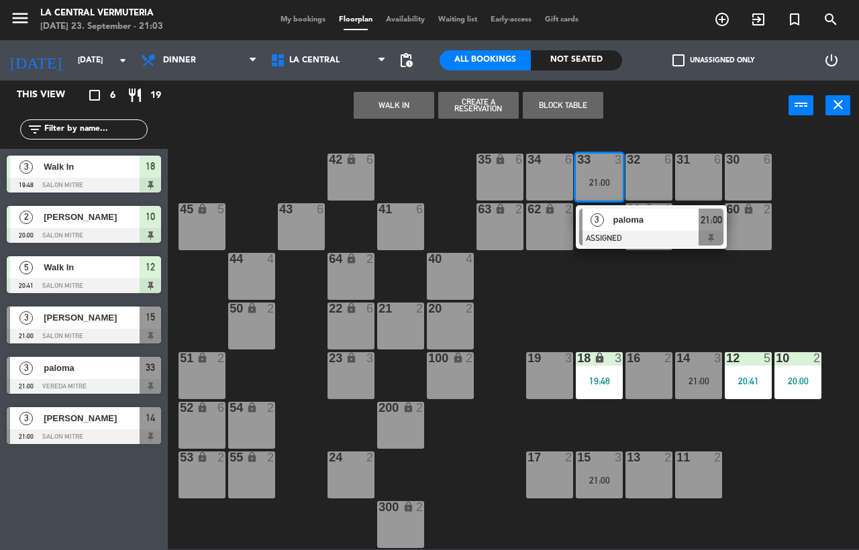
click at [654, 178] on div "32 6" at bounding box center [648, 177] width 47 height 47
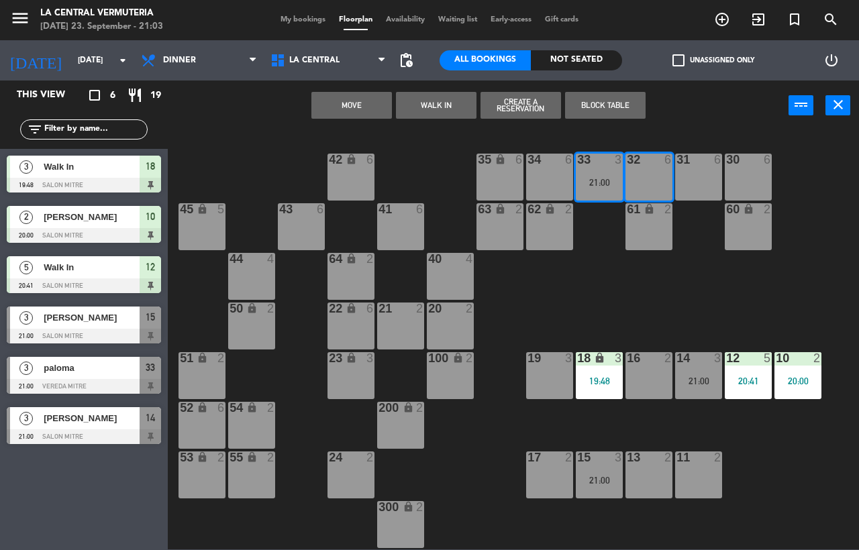
click at [356, 113] on button "Move" at bounding box center [351, 105] width 81 height 27
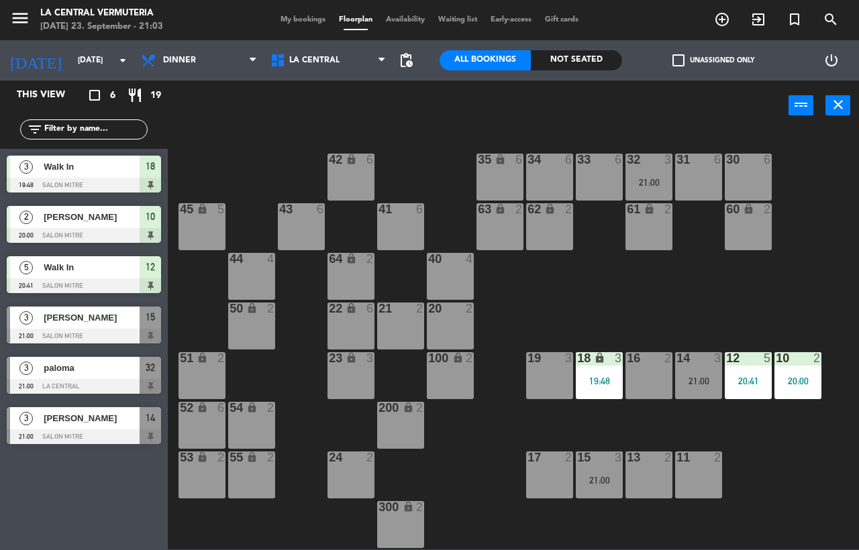
drag, startPoint x: 658, startPoint y: 170, endPoint x: 660, endPoint y: 201, distance: 30.9
click at [657, 170] on div "32 3 21:00" at bounding box center [648, 177] width 47 height 47
click at [657, 181] on div "21:00" at bounding box center [648, 182] width 47 height 9
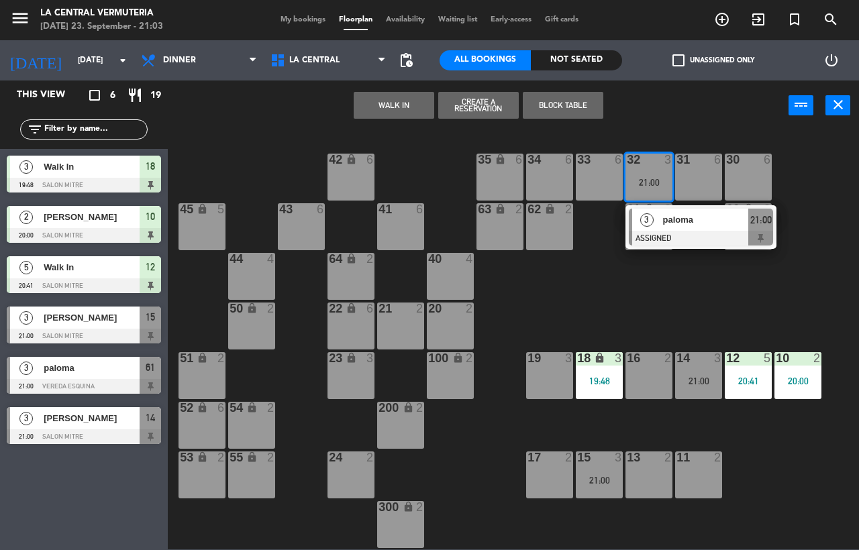
click at [685, 227] on div "42 lock 6 35 lock 6 34 6 33 6 32 3 21:00 3 paloma ASSIGNED 21:00 31 6 30 6 43 6…" at bounding box center [517, 339] width 682 height 419
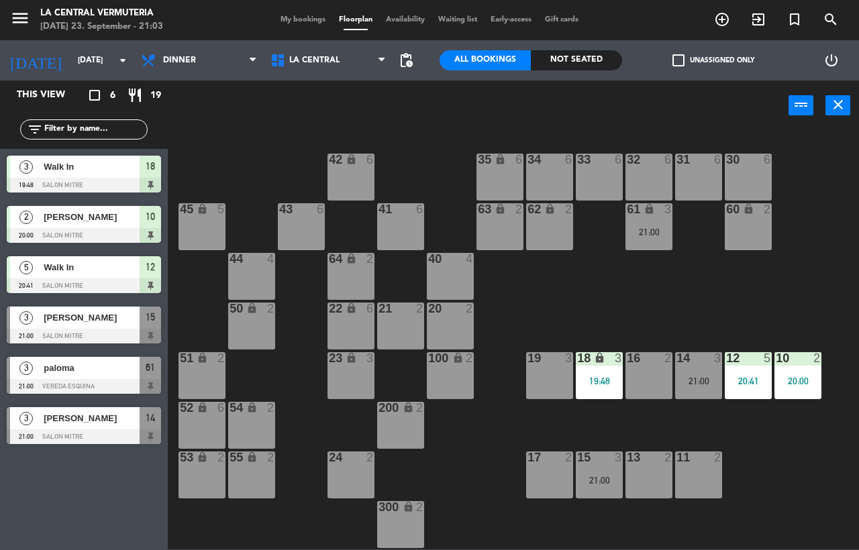
click at [88, 372] on span "paloma" at bounding box center [92, 368] width 96 height 14
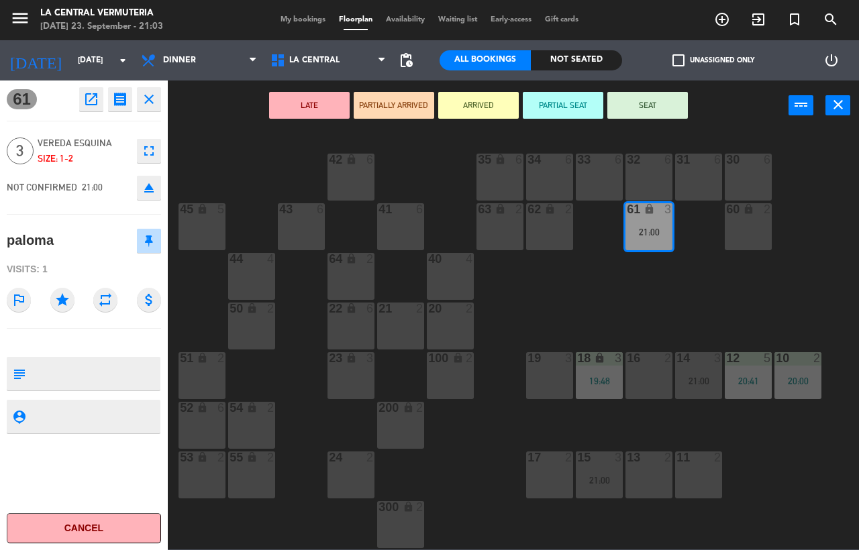
click at [664, 114] on button "SEAT" at bounding box center [647, 105] width 81 height 27
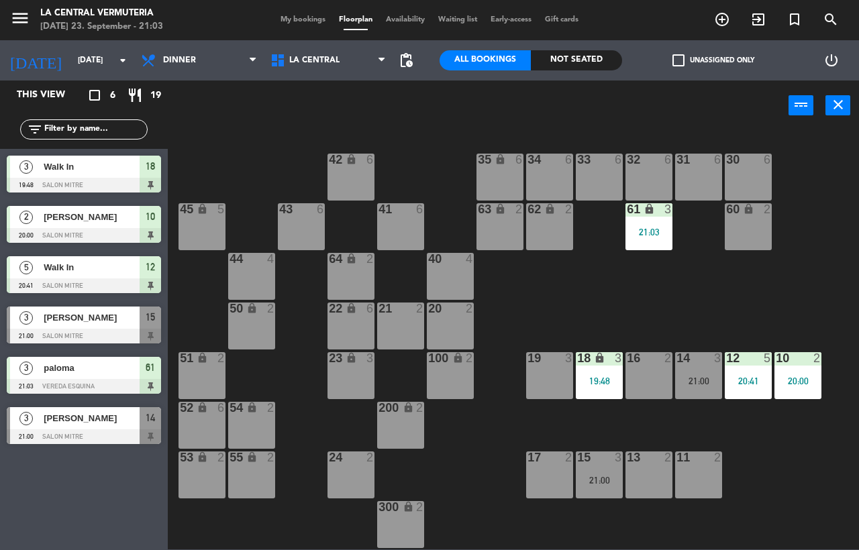
click at [648, 183] on div "32 6" at bounding box center [648, 177] width 47 height 47
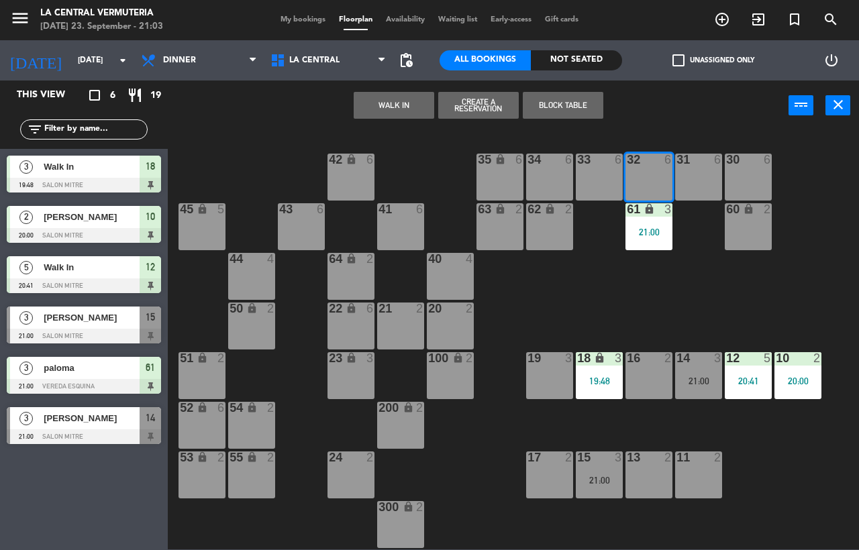
click at [654, 215] on icon "lock" at bounding box center [649, 208] width 11 height 11
click at [644, 216] on div "lock" at bounding box center [649, 209] width 22 height 13
click at [643, 272] on div "42 lock 6 35 lock 6 34 6 33 6 32 6 31 6 30 6 43 6 41 6 60 lock 2 61 lock 3 21:0…" at bounding box center [517, 339] width 682 height 419
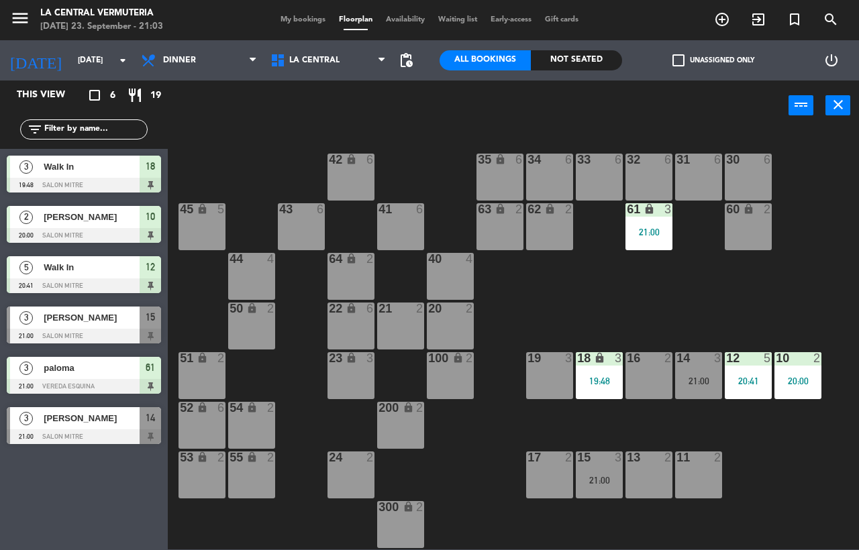
click at [654, 212] on icon "lock" at bounding box center [649, 208] width 11 height 11
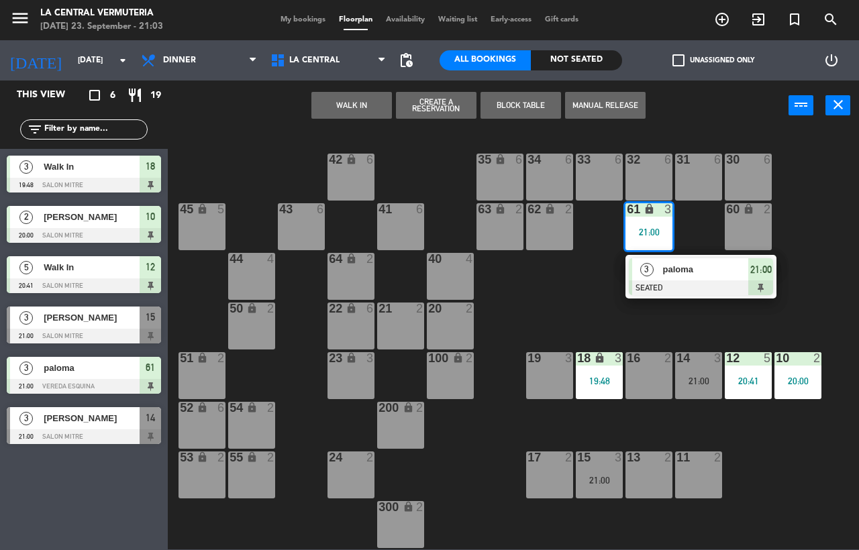
click at [650, 170] on div "32 6" at bounding box center [648, 177] width 47 height 47
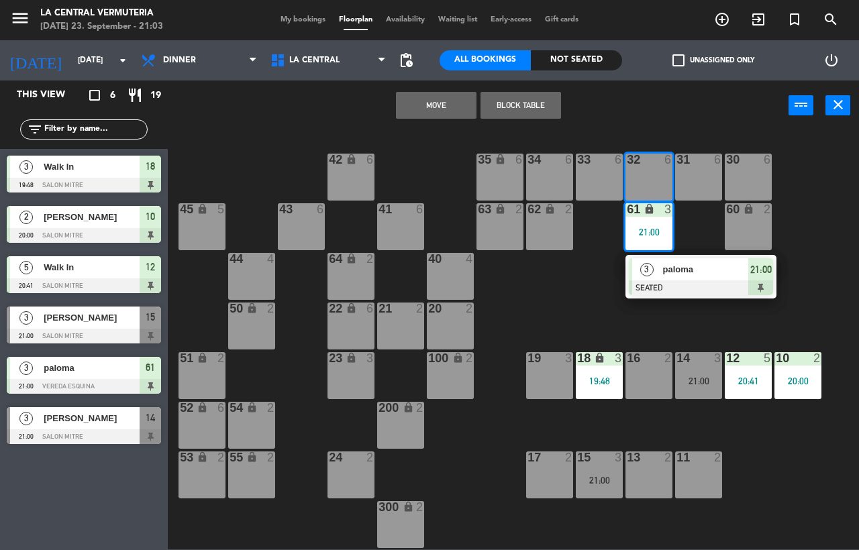
click at [438, 101] on button "Move" at bounding box center [436, 105] width 81 height 27
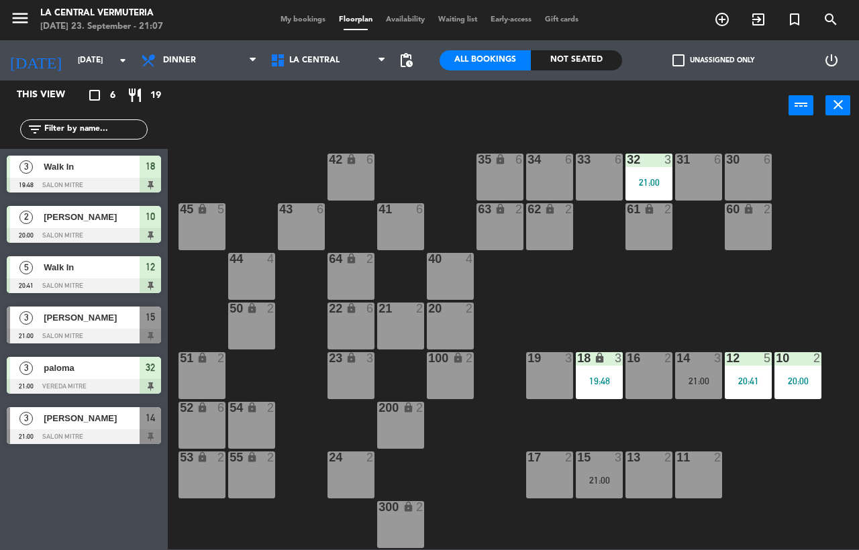
click at [97, 120] on div "filter_list" at bounding box center [83, 129] width 127 height 20
click at [101, 123] on input "text" at bounding box center [95, 129] width 104 height 15
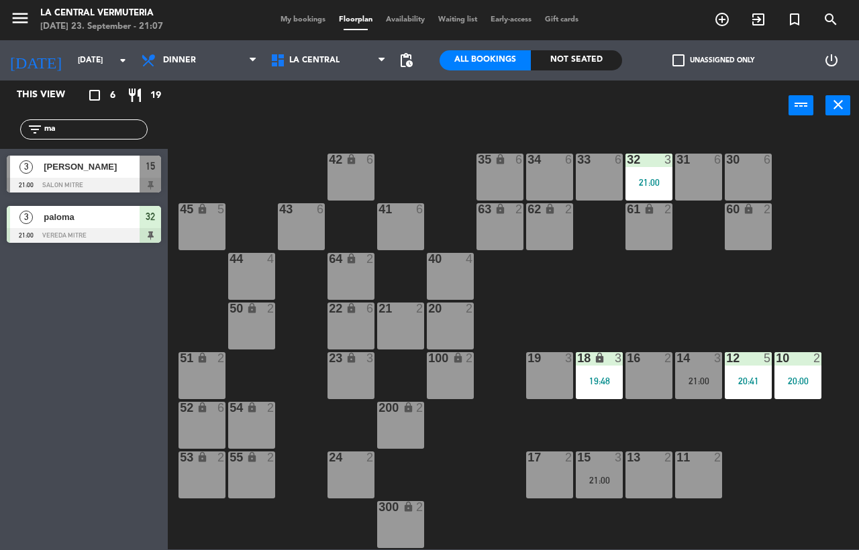
type input "ma"
click at [97, 178] on div at bounding box center [84, 185] width 154 height 15
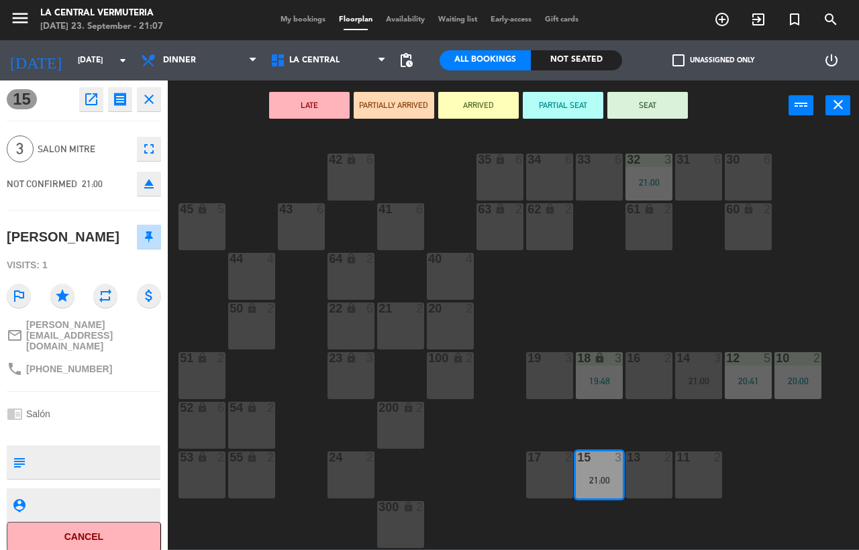
click at [484, 472] on div "42 lock 6 35 lock 6 34 6 33 6 32 3 21:00 31 6 30 6 43 6 41 6 60 lock 2 61 lock …" at bounding box center [517, 339] width 682 height 419
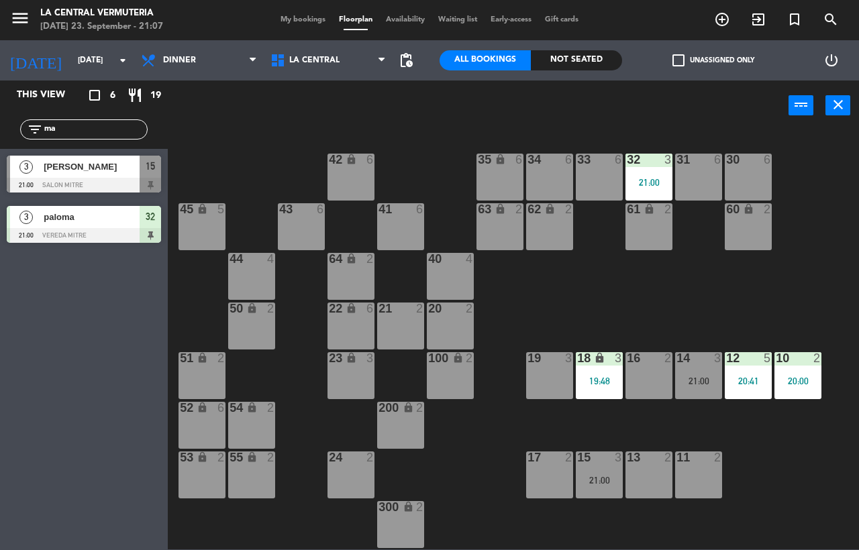
click at [715, 419] on div "42 lock 6 35 lock 6 34 6 33 6 32 3 21:00 31 6 30 6 43 6 41 6 60 lock 2 61 lock …" at bounding box center [517, 339] width 682 height 419
click at [713, 391] on div "14 3 21:00" at bounding box center [698, 375] width 47 height 47
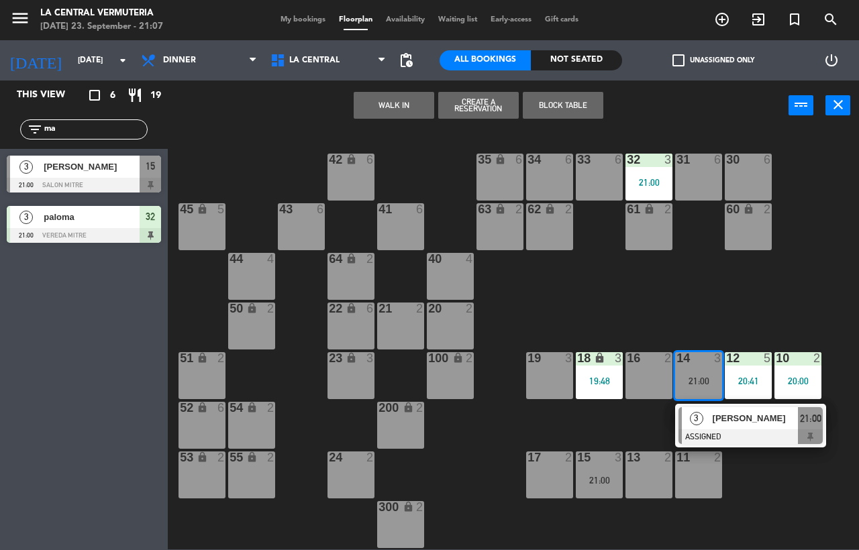
click at [566, 425] on div "42 lock 6 35 lock 6 34 6 33 6 32 3 21:00 31 6 30 6 43 6 41 6 60 lock 2 61 lock …" at bounding box center [517, 339] width 682 height 419
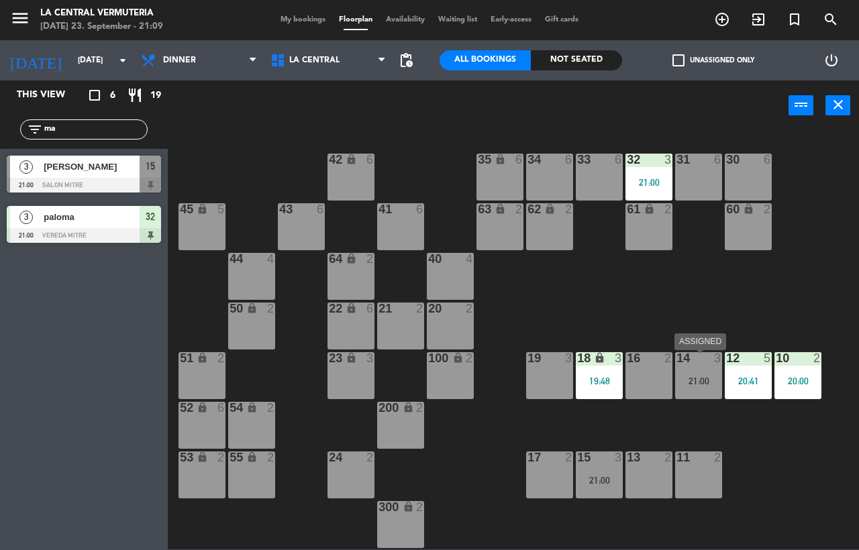
click at [709, 385] on div "21:00" at bounding box center [698, 380] width 47 height 9
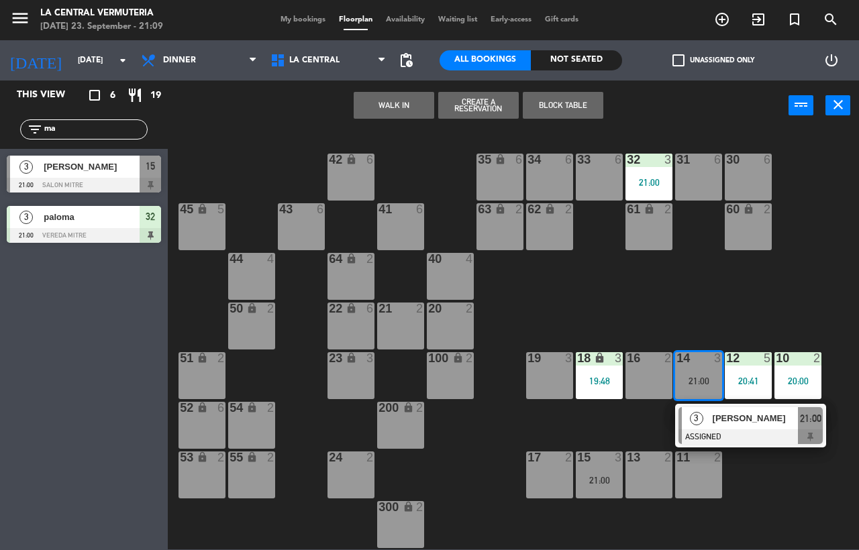
click at [599, 450] on div "42 lock 6 35 lock 6 34 6 33 6 32 3 21:00 31 6 30 6 43 6 41 6 60 lock 2 61 lock …" at bounding box center [517, 339] width 682 height 419
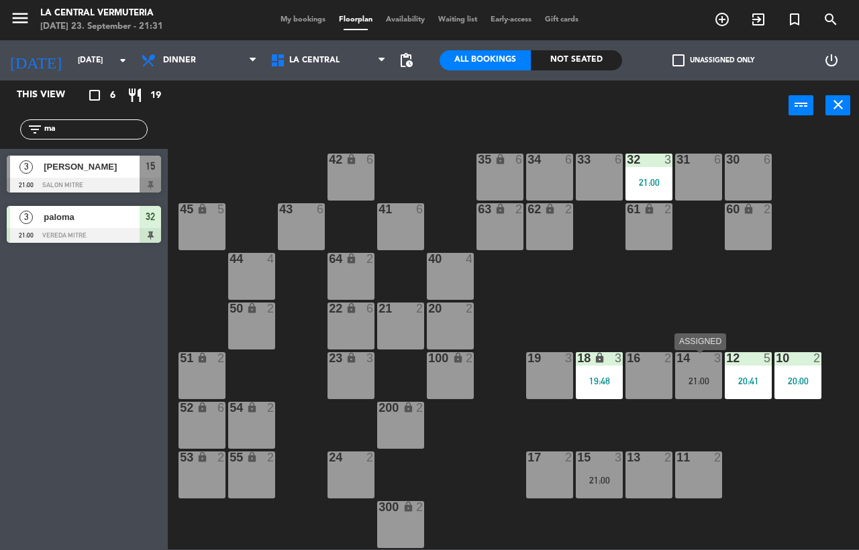
click at [714, 388] on div "14 3 21:00" at bounding box center [698, 375] width 47 height 47
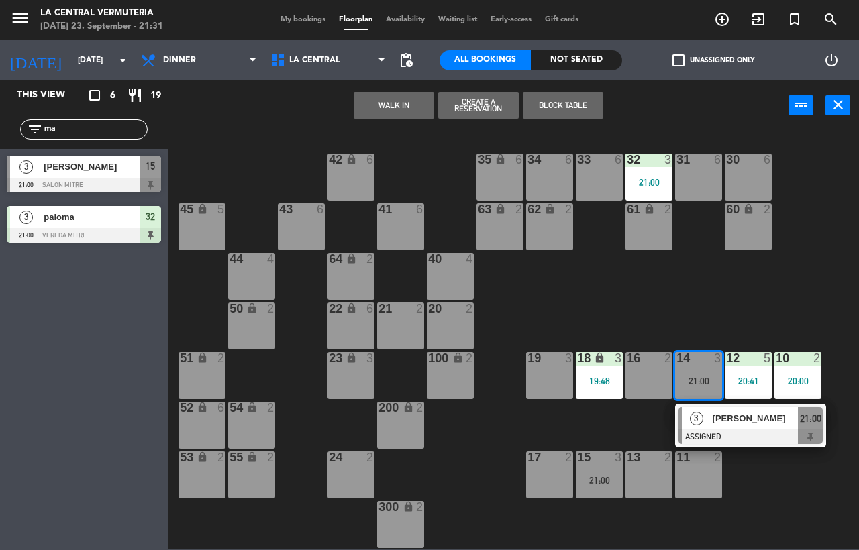
click at [628, 430] on div "42 lock 6 35 lock 6 34 6 33 6 32 3 21:00 31 6 30 6 43 6 41 6 60 lock 2 61 lock …" at bounding box center [517, 339] width 682 height 419
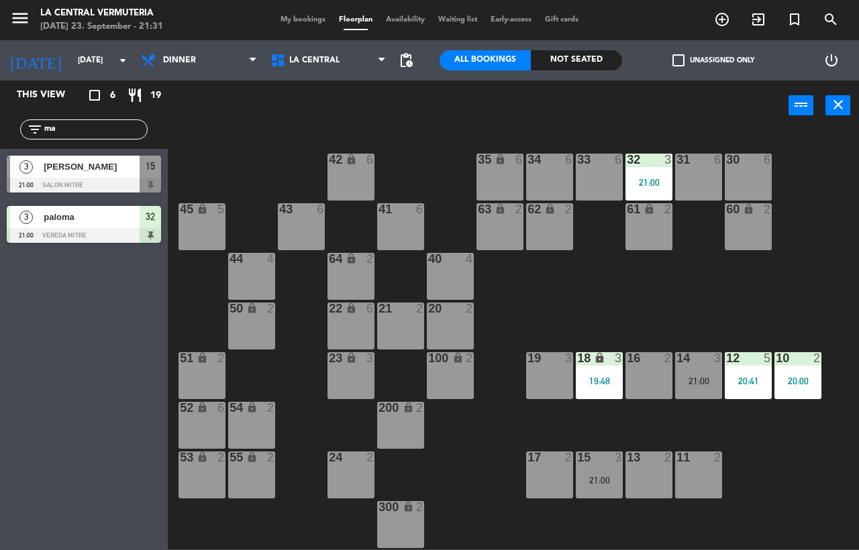
click at [607, 476] on div "21:00" at bounding box center [599, 480] width 47 height 9
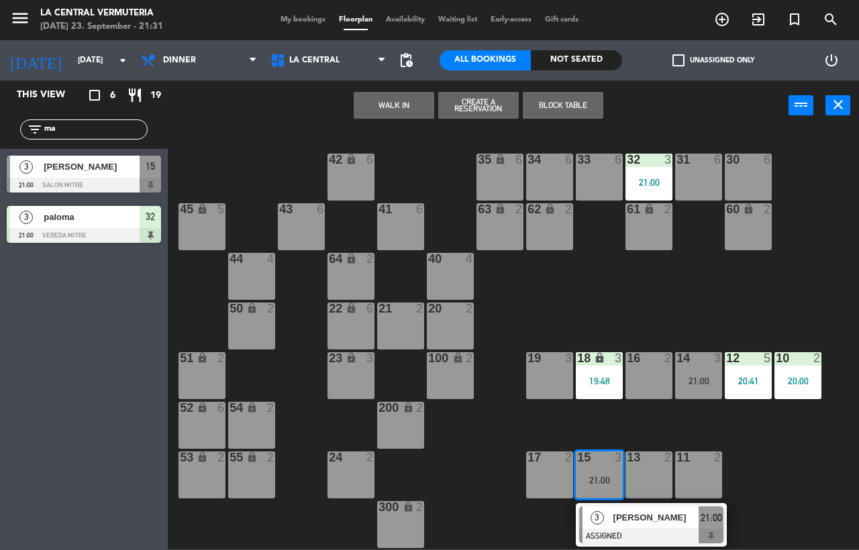
click at [546, 523] on div "42 lock 6 35 lock 6 34 6 33 6 32 3 21:00 31 6 30 6 43 6 41 6 60 lock 2 61 lock …" at bounding box center [517, 339] width 682 height 419
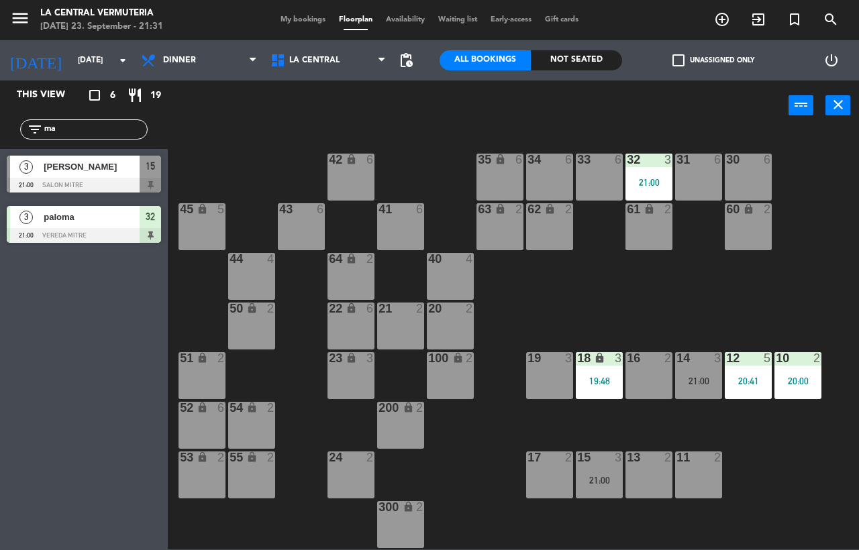
click at [581, 486] on div "15 3 21:00" at bounding box center [599, 475] width 47 height 47
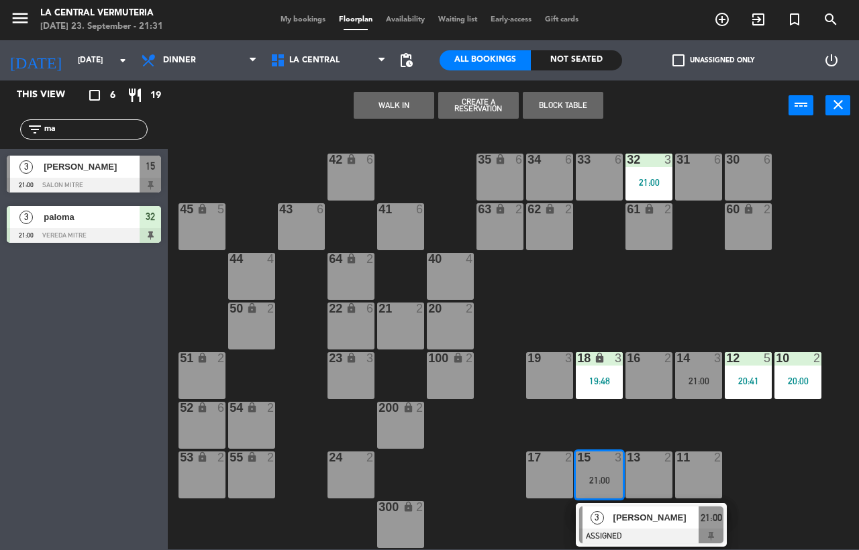
click at [584, 523] on div "3" at bounding box center [596, 518] width 29 height 22
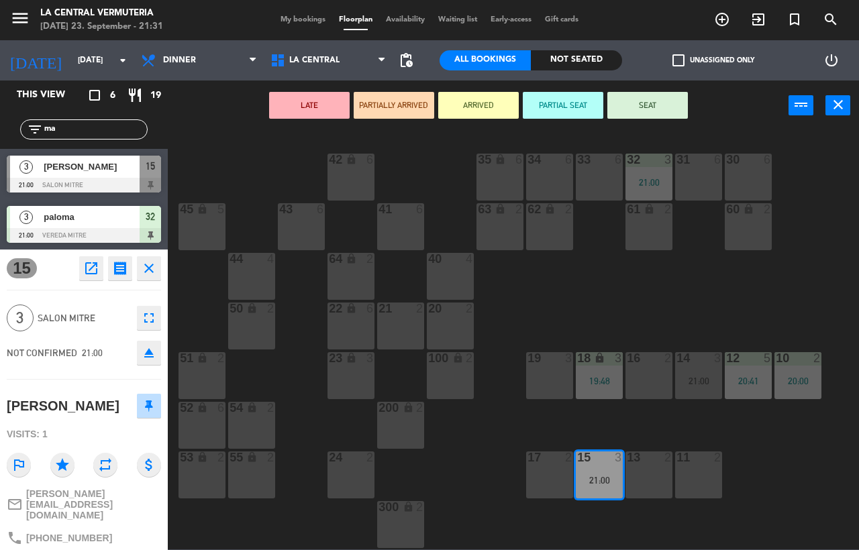
click at [358, 323] on div "22 lock 6" at bounding box center [350, 326] width 47 height 47
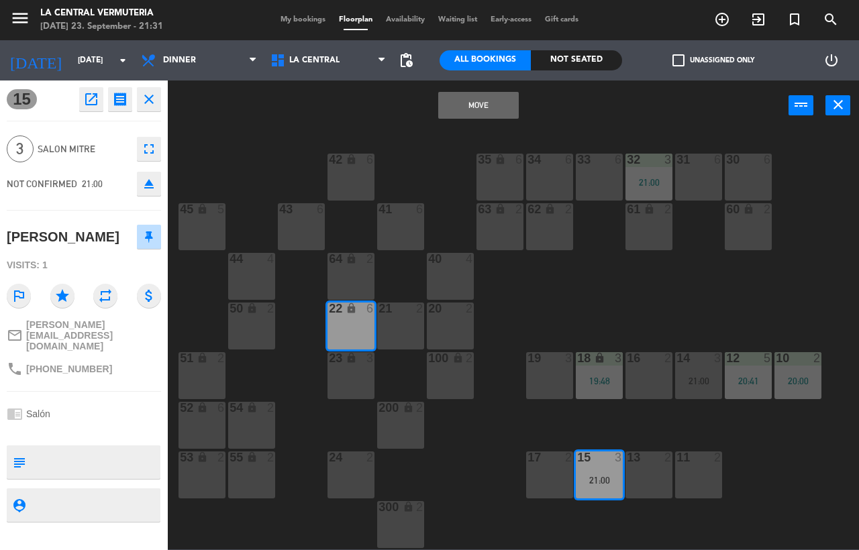
click at [453, 91] on div "Move power_input close" at bounding box center [478, 106] width 621 height 51
click at [455, 97] on button "Move" at bounding box center [478, 105] width 81 height 27
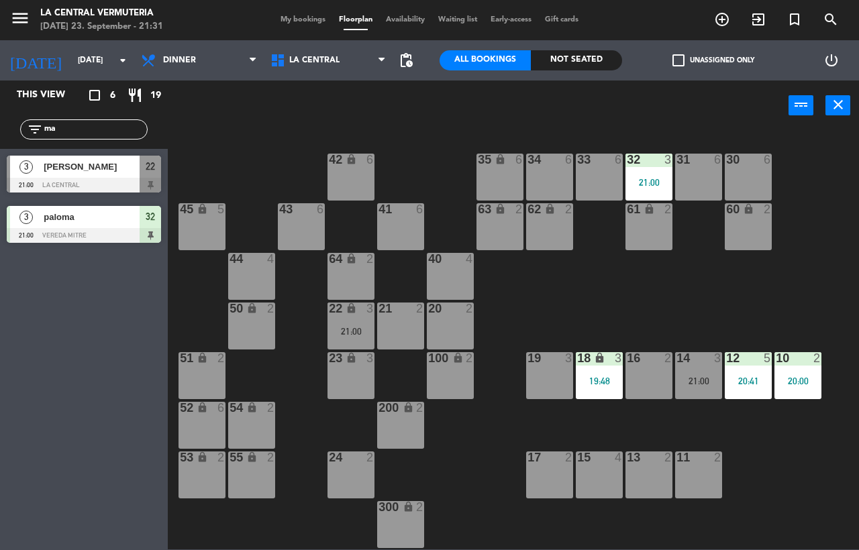
click at [336, 328] on div "21:00" at bounding box center [350, 331] width 47 height 9
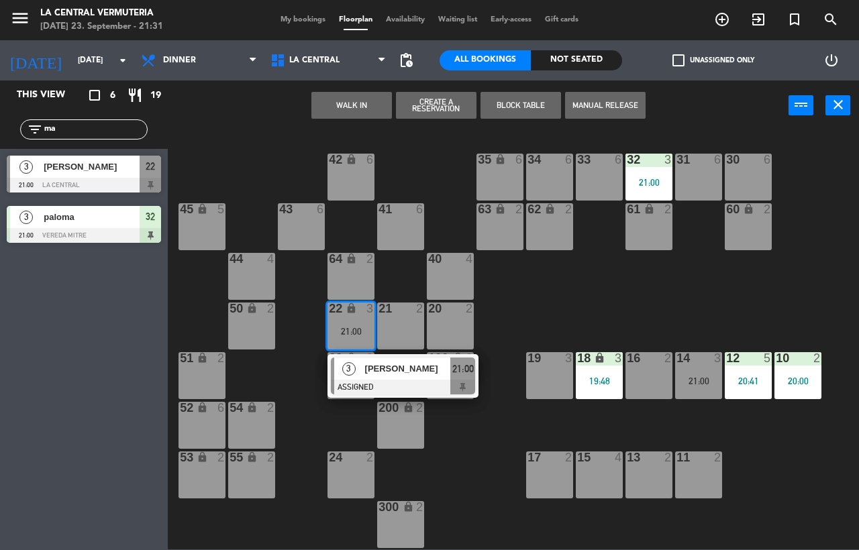
click at [368, 400] on div "42 lock 6 35 lock 6 34 6 33 6 32 3 21:00 31 6 30 6 43 6 41 6 60 lock 2 61 lock …" at bounding box center [517, 339] width 682 height 419
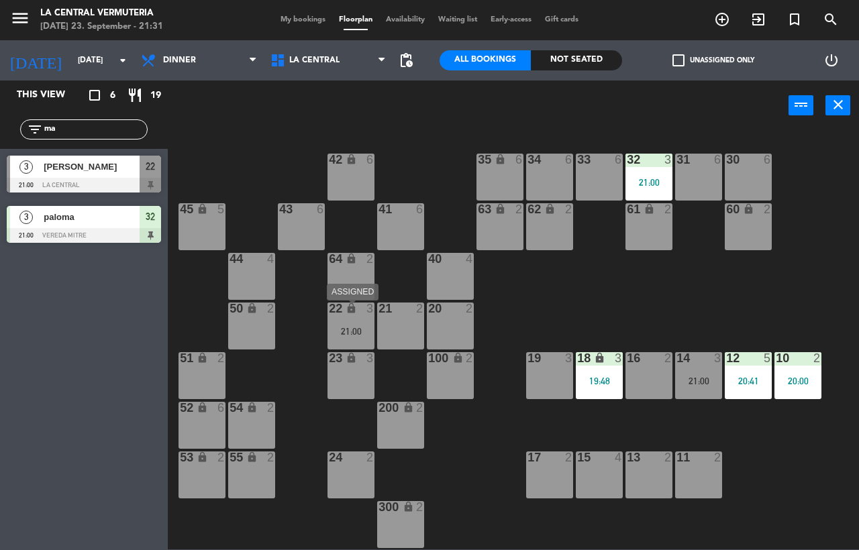
click at [335, 318] on div "22 lock 3 21:00" at bounding box center [350, 326] width 47 height 47
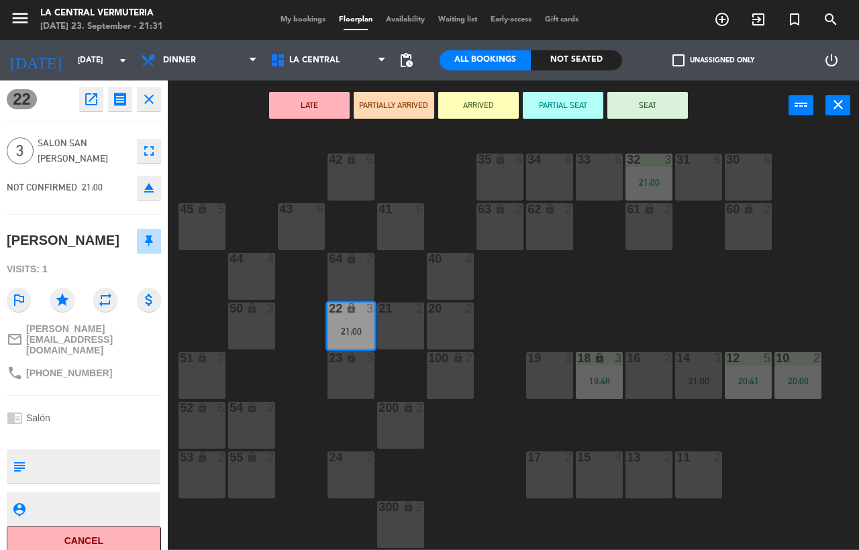
click at [652, 107] on button "SEAT" at bounding box center [647, 105] width 81 height 27
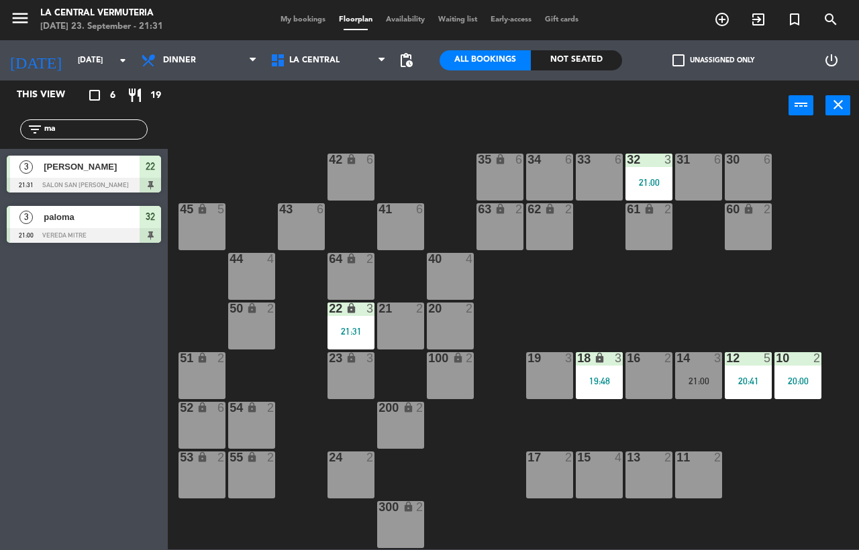
click at [553, 285] on div "42 lock 6 35 lock 6 34 6 33 6 32 3 21:00 31 6 30 6 43 6 41 6 60 lock 2 61 lock …" at bounding box center [517, 339] width 682 height 419
click at [687, 429] on div "42 lock 6 35 lock 6 34 6 33 6 32 3 21:00 31 6 30 6 43 6 41 6 60 lock 2 61 lock …" at bounding box center [517, 339] width 682 height 419
click at [695, 378] on div "21:00" at bounding box center [698, 380] width 47 height 9
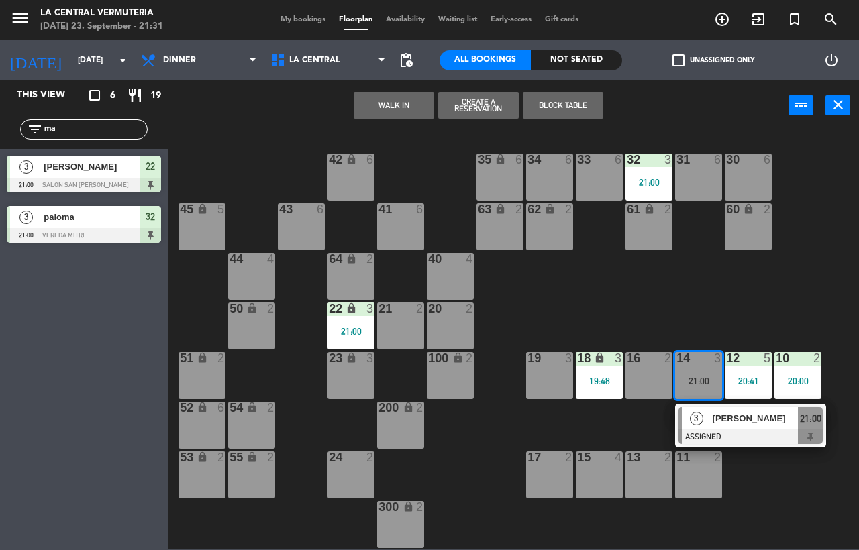
click at [625, 429] on div "42 lock 6 35 lock 6 34 6 33 6 32 3 21:00 31 6 30 6 43 6 41 6 60 lock 2 61 lock …" at bounding box center [517, 339] width 682 height 419
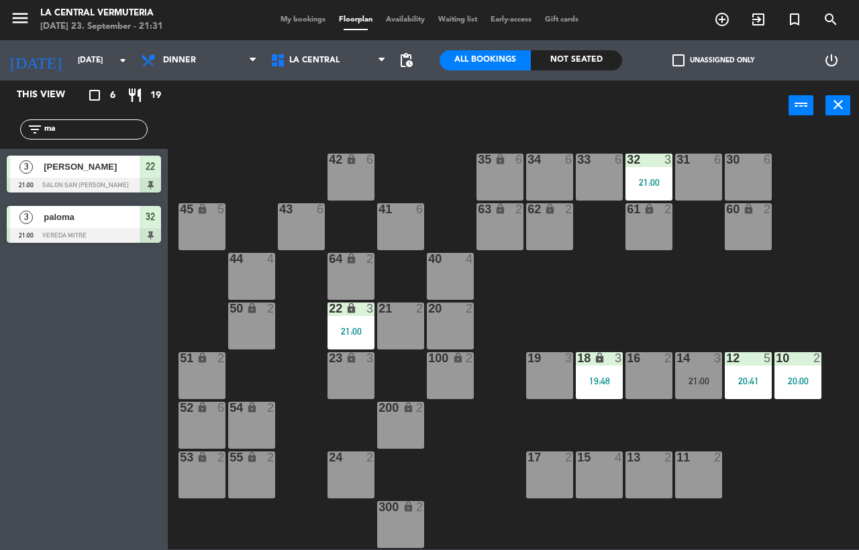
scroll to position [49, 0]
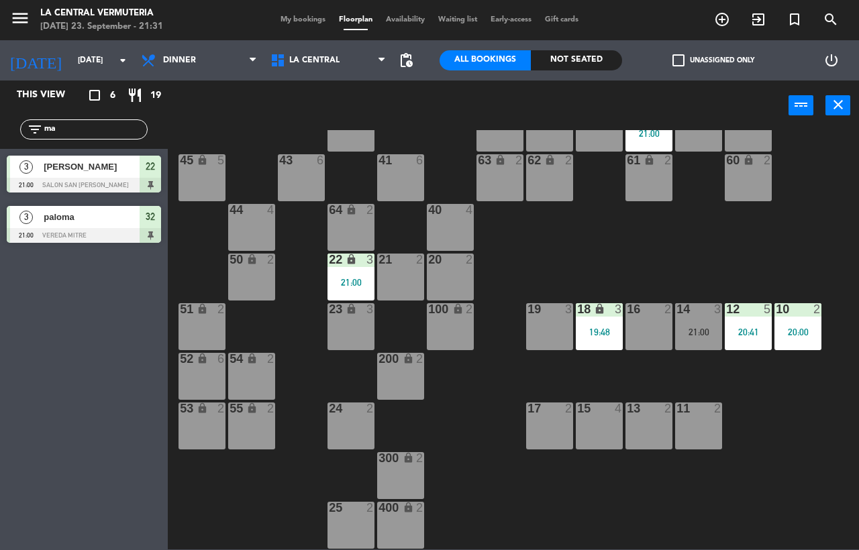
click at [705, 315] on div at bounding box center [699, 309] width 22 height 12
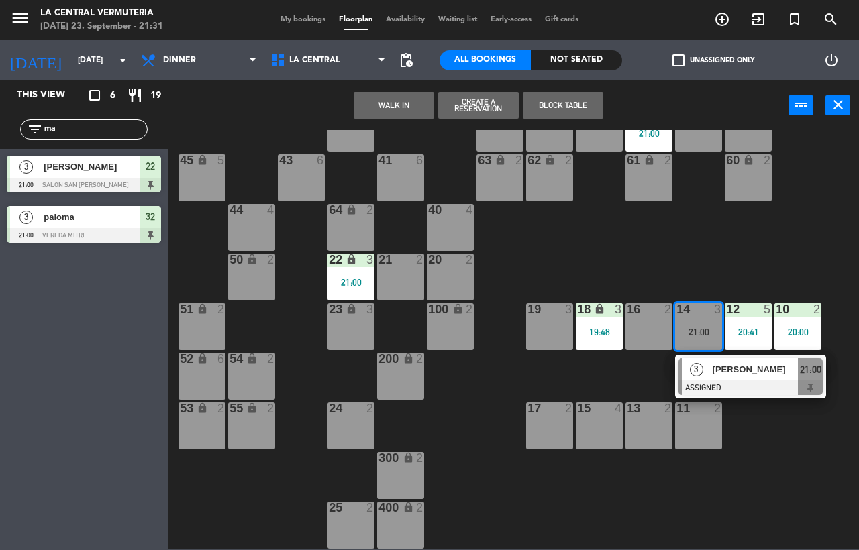
click at [588, 422] on div "15 4" at bounding box center [599, 426] width 47 height 47
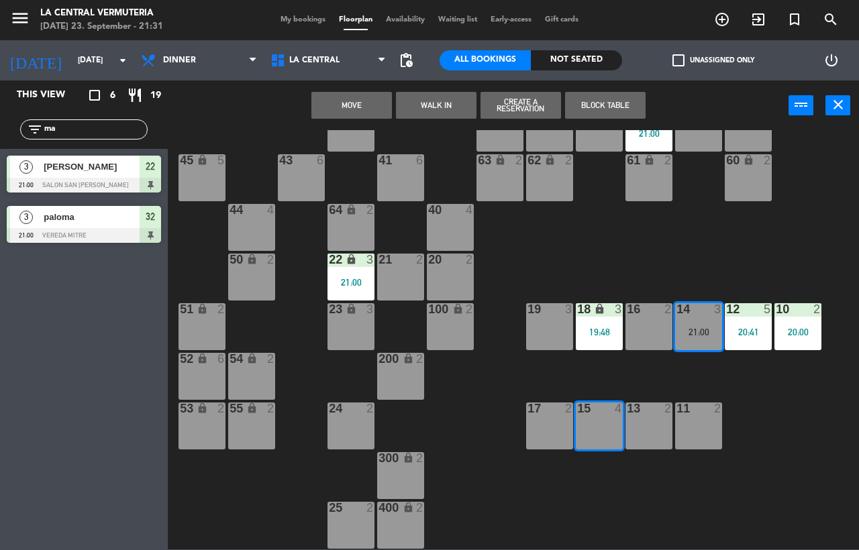
click at [349, 97] on button "Move" at bounding box center [351, 105] width 81 height 27
